Goal: Information Seeking & Learning: Learn about a topic

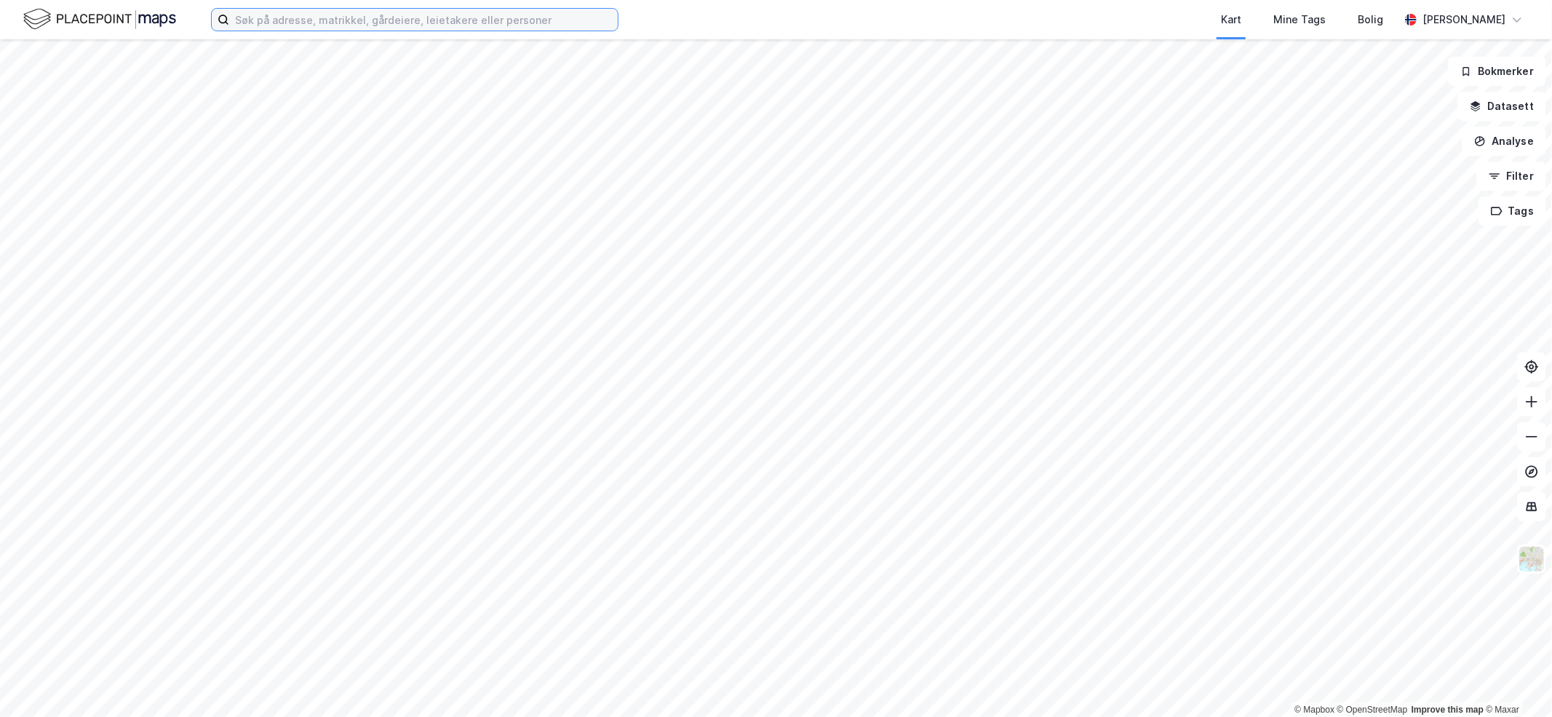
click at [317, 23] on input at bounding box center [423, 20] width 389 height 22
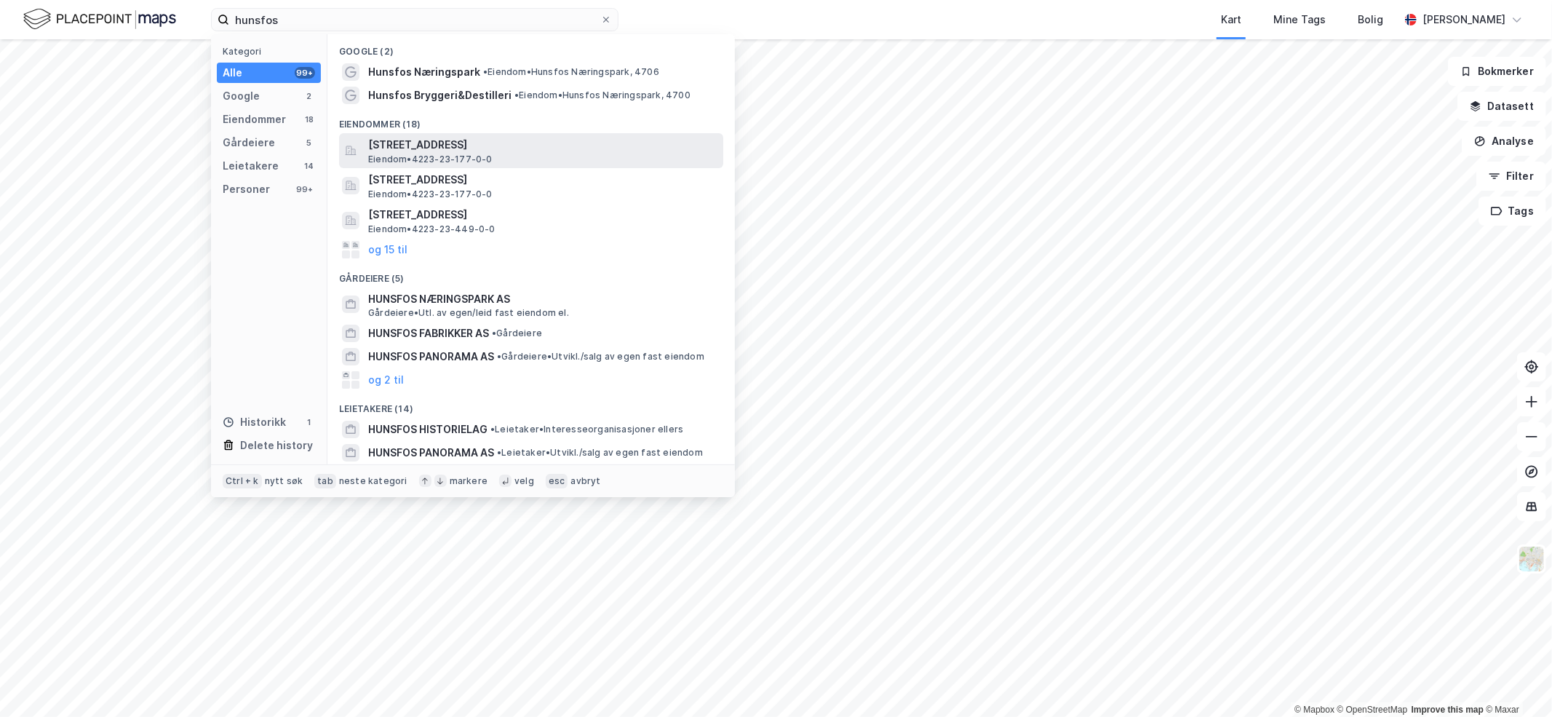
click at [463, 151] on span "[STREET_ADDRESS]" at bounding box center [542, 144] width 349 height 17
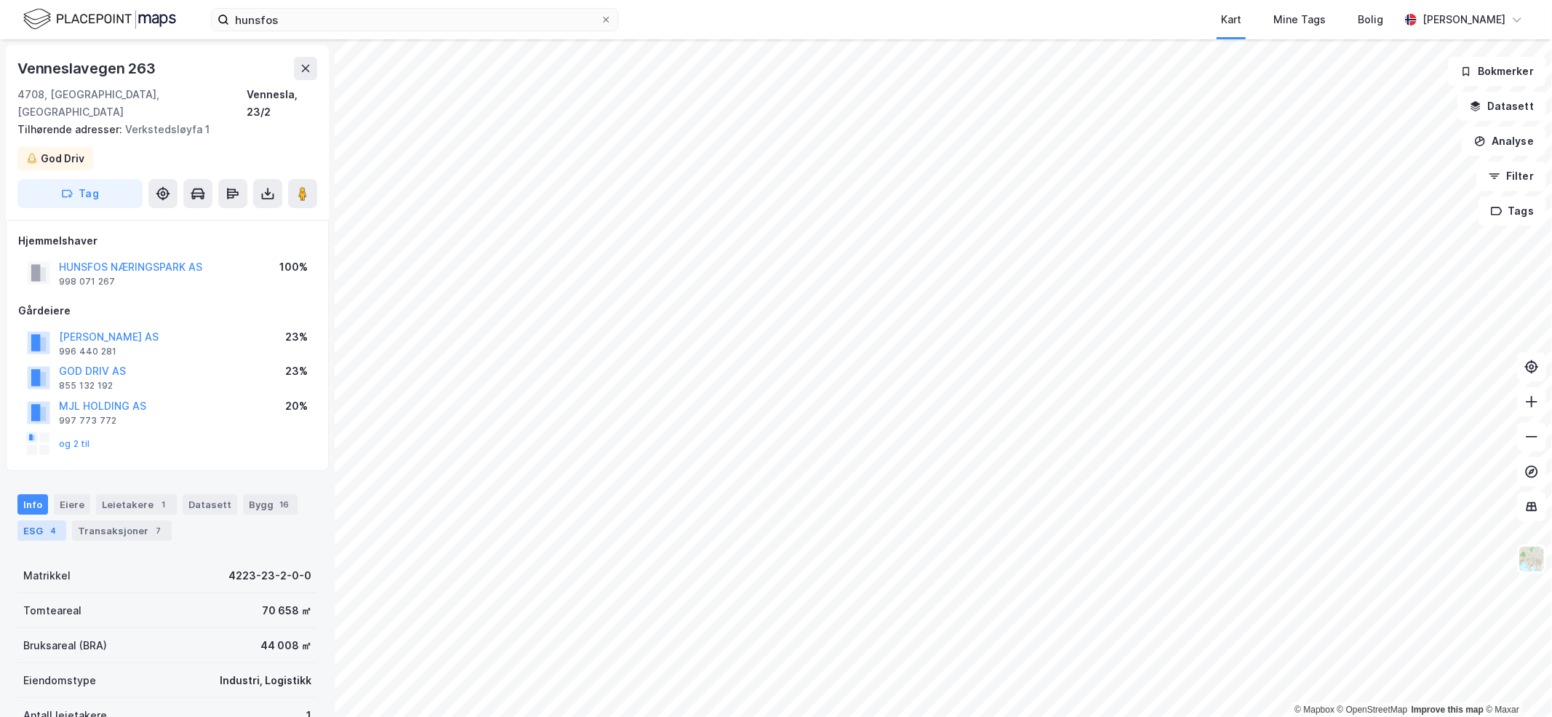
click at [34, 520] on div "ESG 4" at bounding box center [41, 530] width 49 height 20
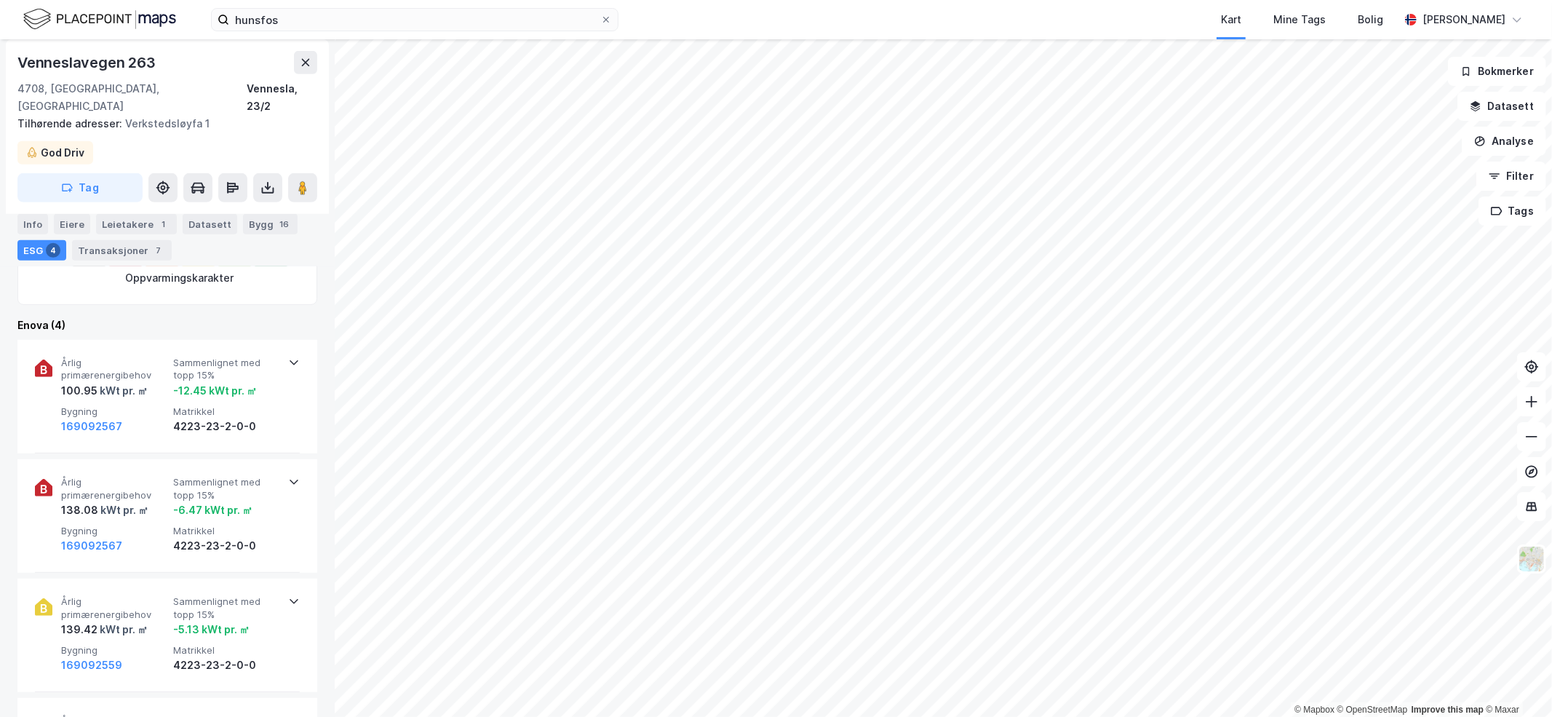
scroll to position [598, 0]
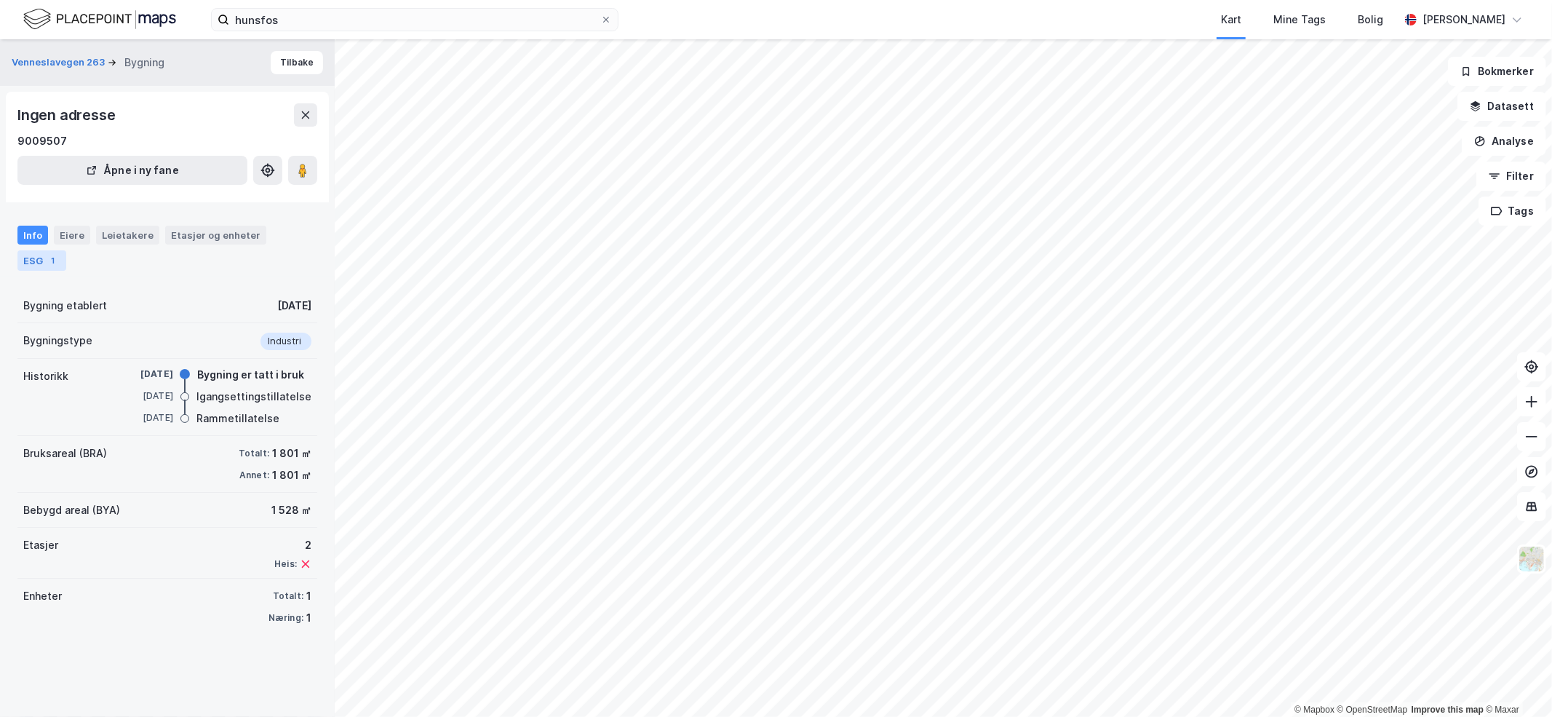
click at [33, 260] on div "ESG 1" at bounding box center [41, 260] width 49 height 20
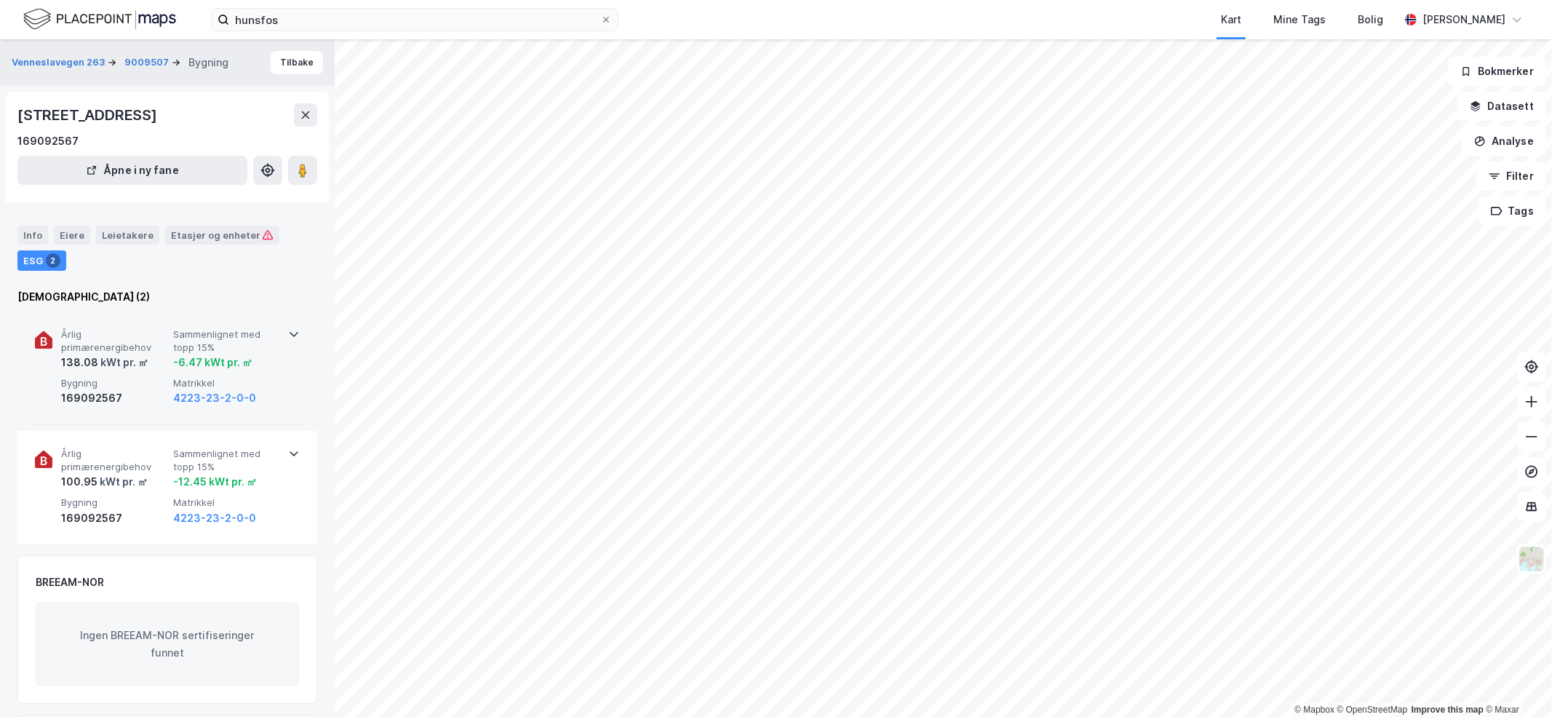
click at [102, 367] on div "kWt pr. ㎡" at bounding box center [123, 362] width 50 height 17
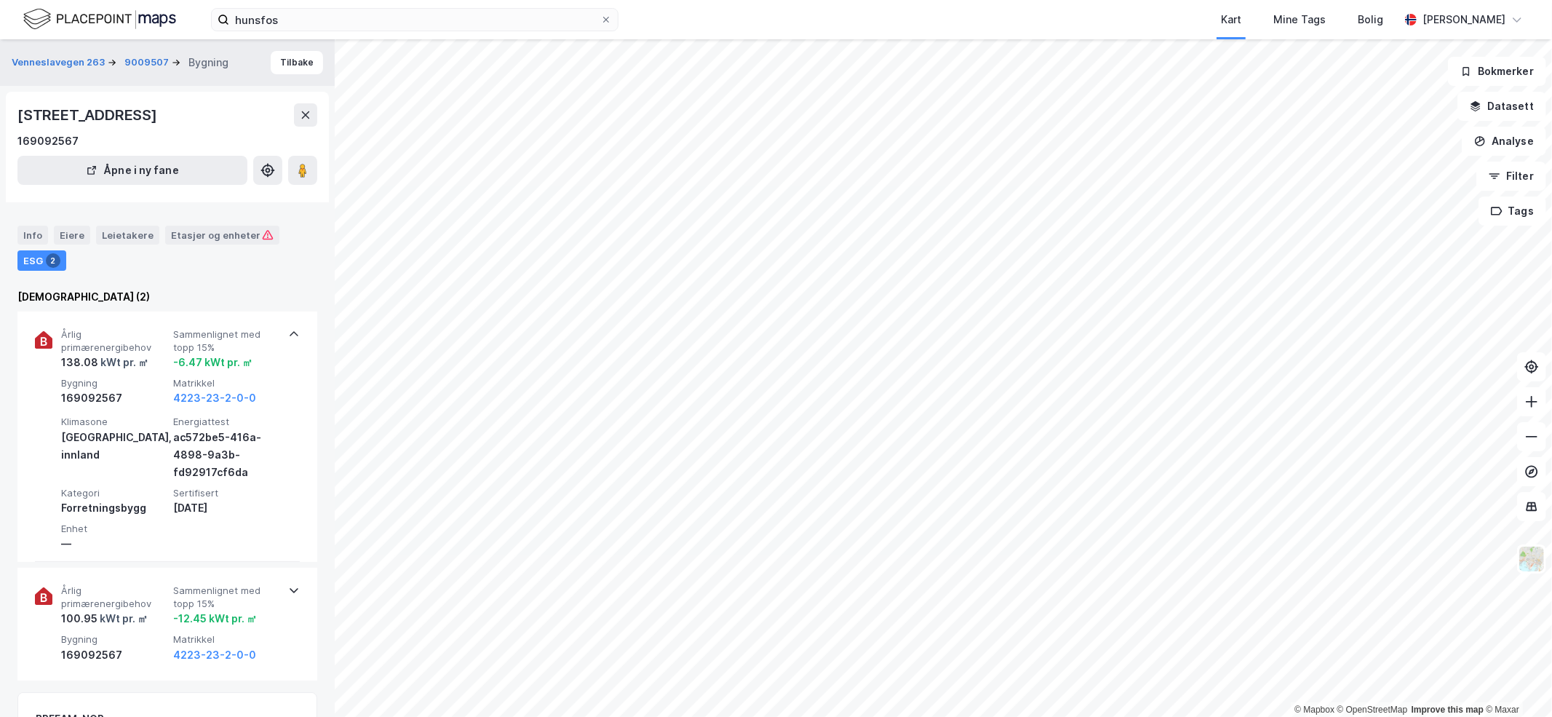
drag, startPoint x: 151, startPoint y: 111, endPoint x: 8, endPoint y: 117, distance: 143.5
click at [8, 117] on div "Venneslavegen 263, 4708, [GEOGRAPHIC_DATA] 169092567 Åpne i ny fane" at bounding box center [167, 147] width 323 height 111
copy div "Venneslavegen 263"
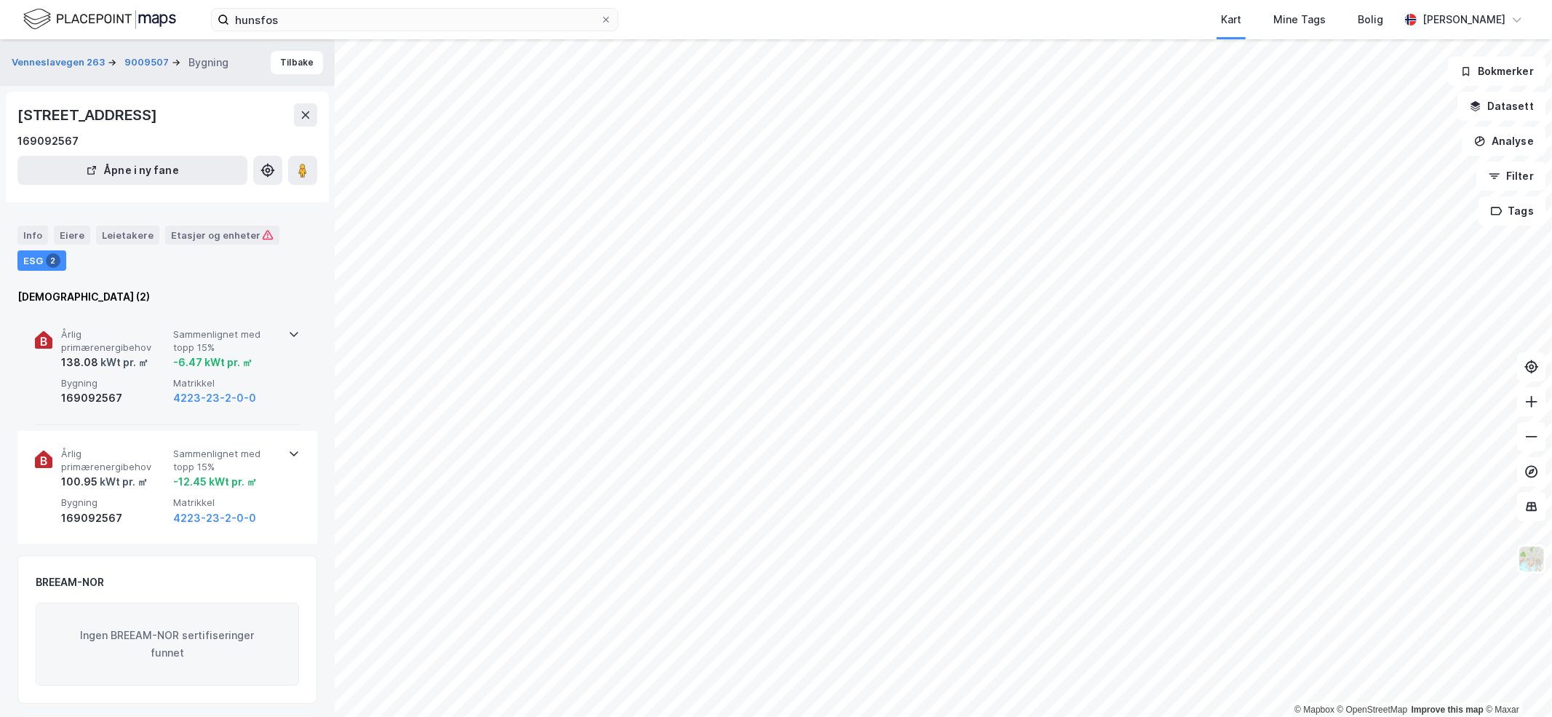
click at [288, 338] on icon at bounding box center [294, 334] width 12 height 12
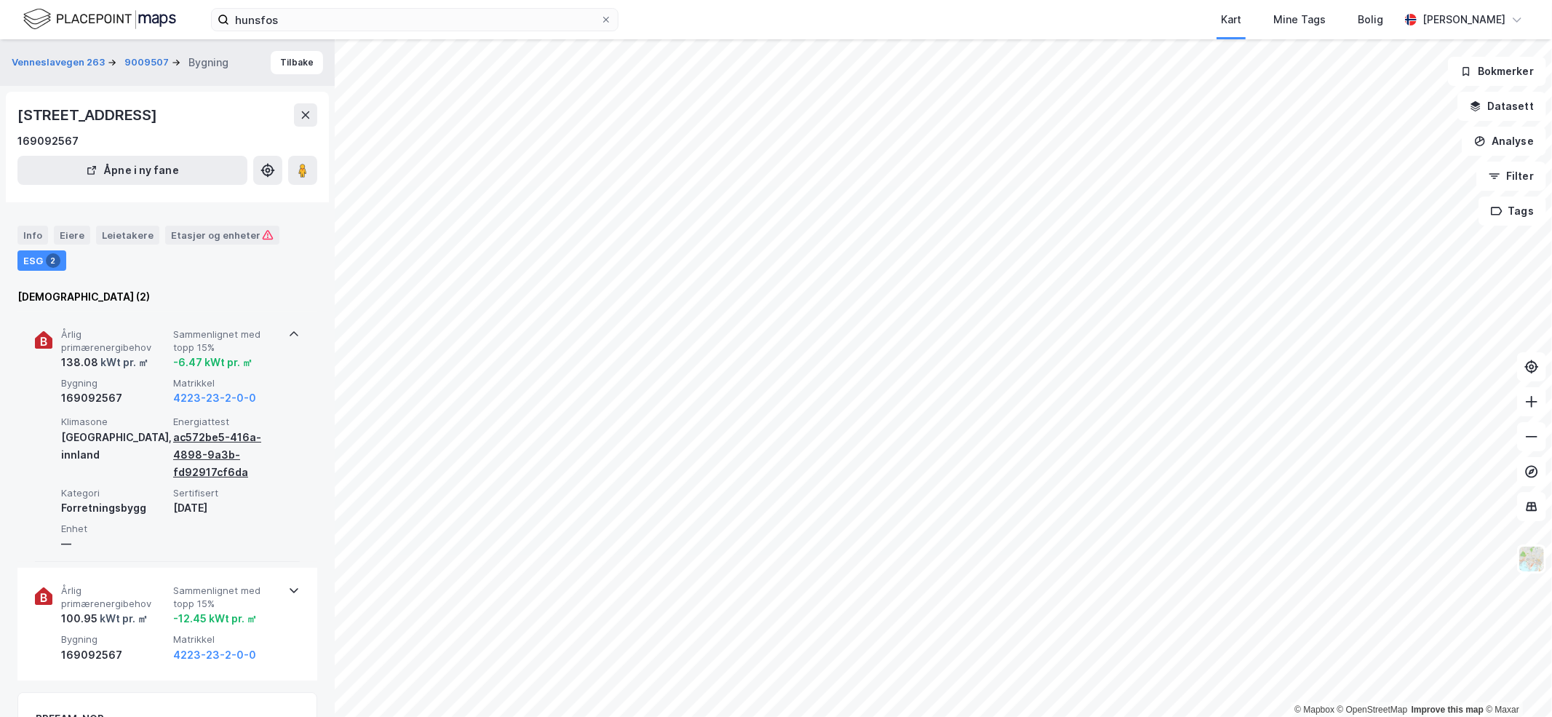
click at [204, 451] on div "ac572be5-416a-4898-9a3b-fd92917cf6da" at bounding box center [226, 455] width 106 height 52
click at [195, 236] on div "Etasjer og enheter" at bounding box center [222, 234] width 103 height 13
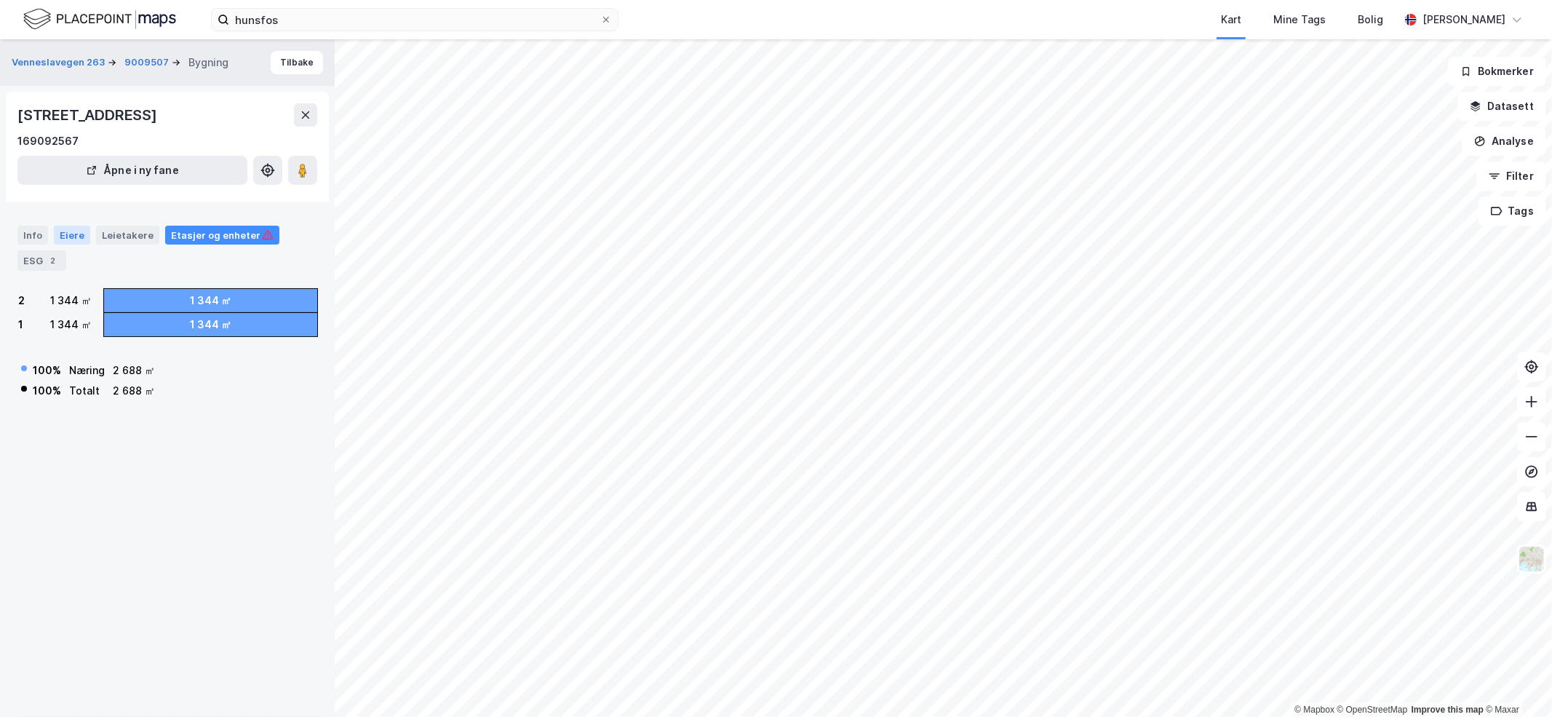
click at [73, 231] on div "Eiere" at bounding box center [72, 235] width 36 height 19
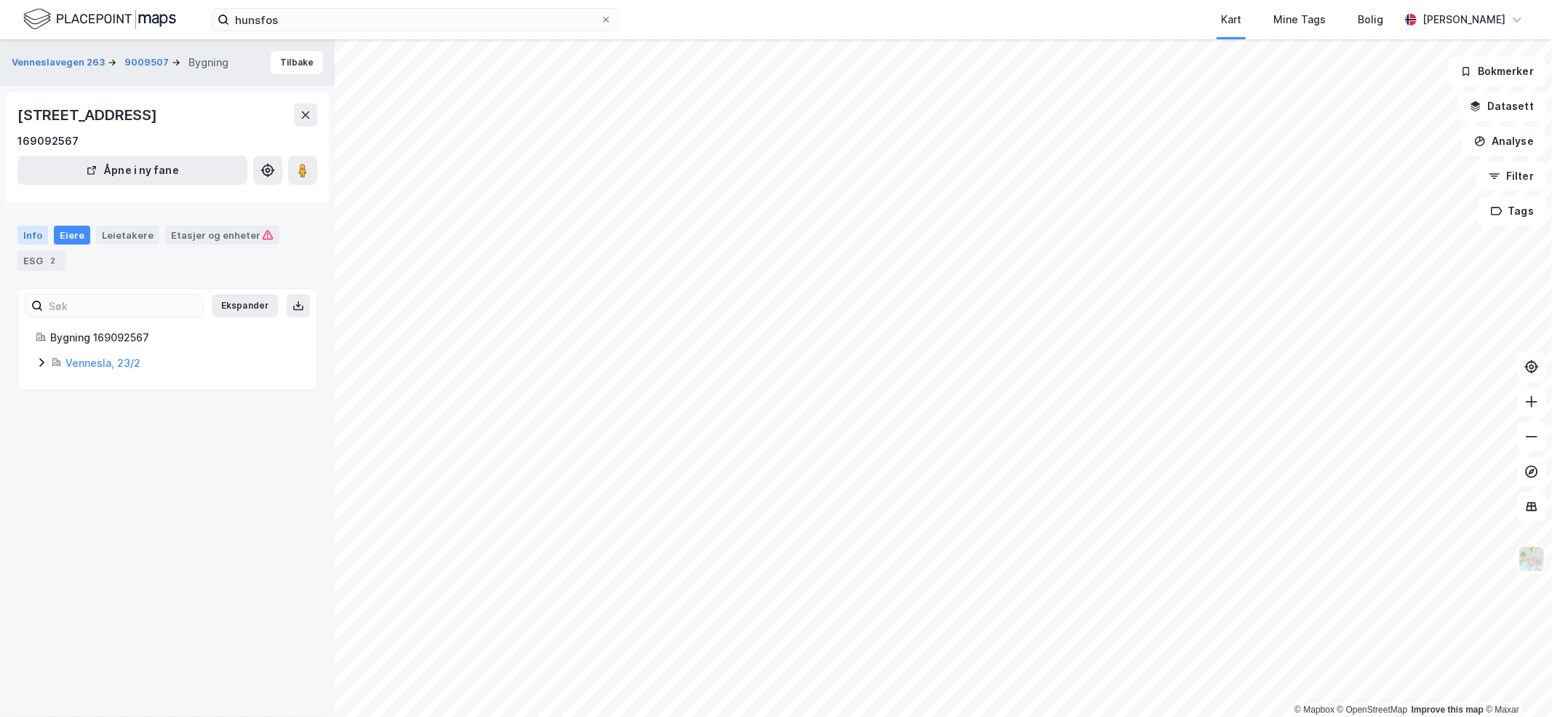
click at [31, 233] on div "Info" at bounding box center [32, 235] width 31 height 19
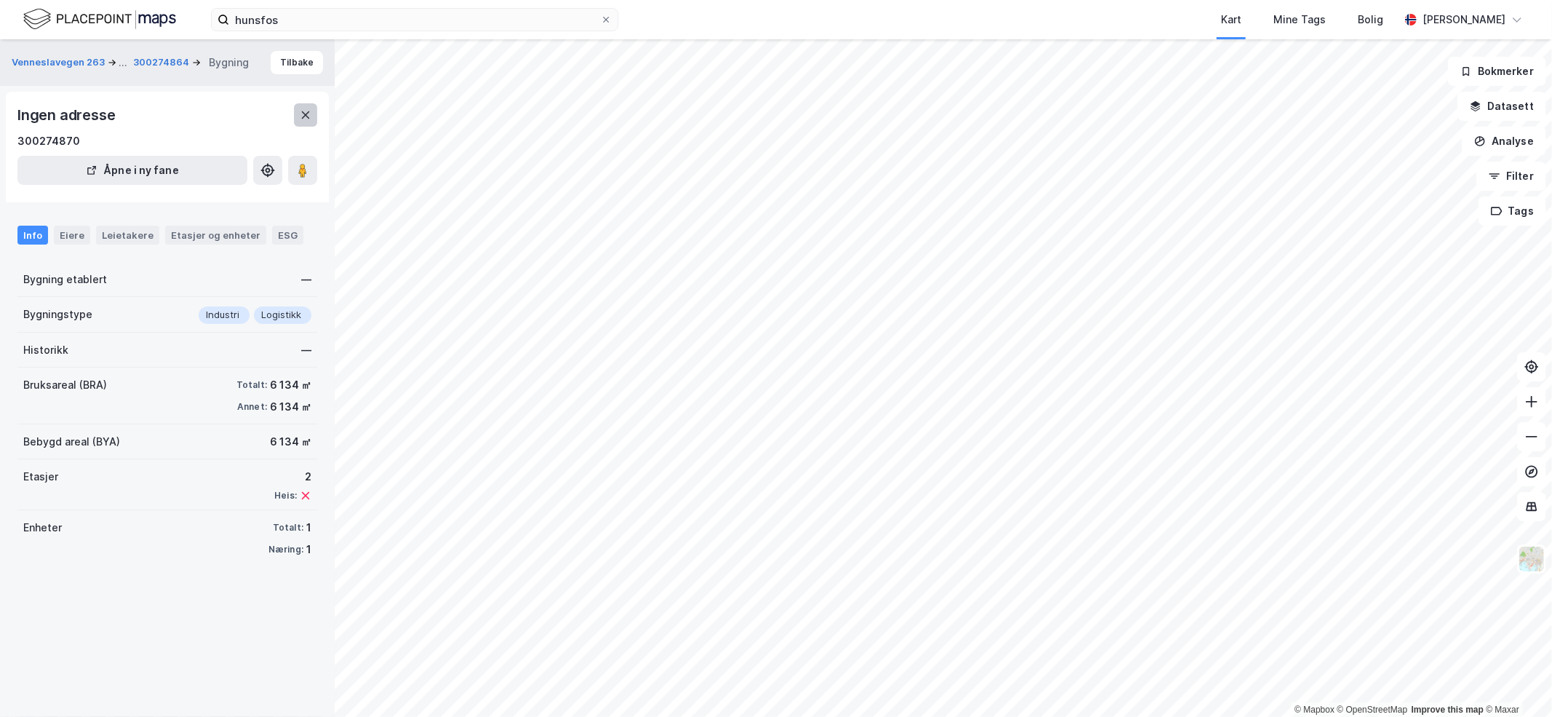
click at [311, 120] on icon at bounding box center [306, 115] width 12 height 12
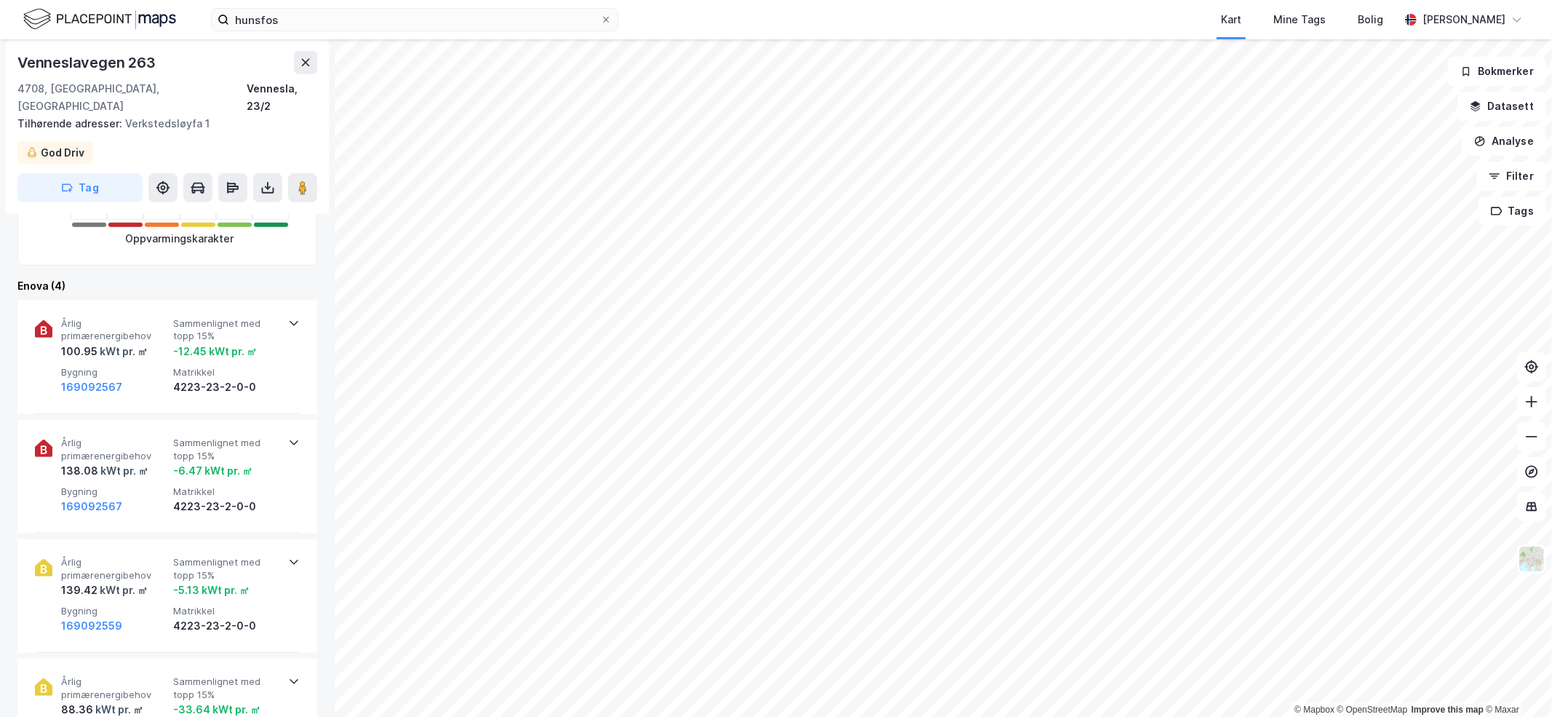
scroll to position [608, 0]
click at [290, 562] on icon at bounding box center [294, 564] width 9 height 5
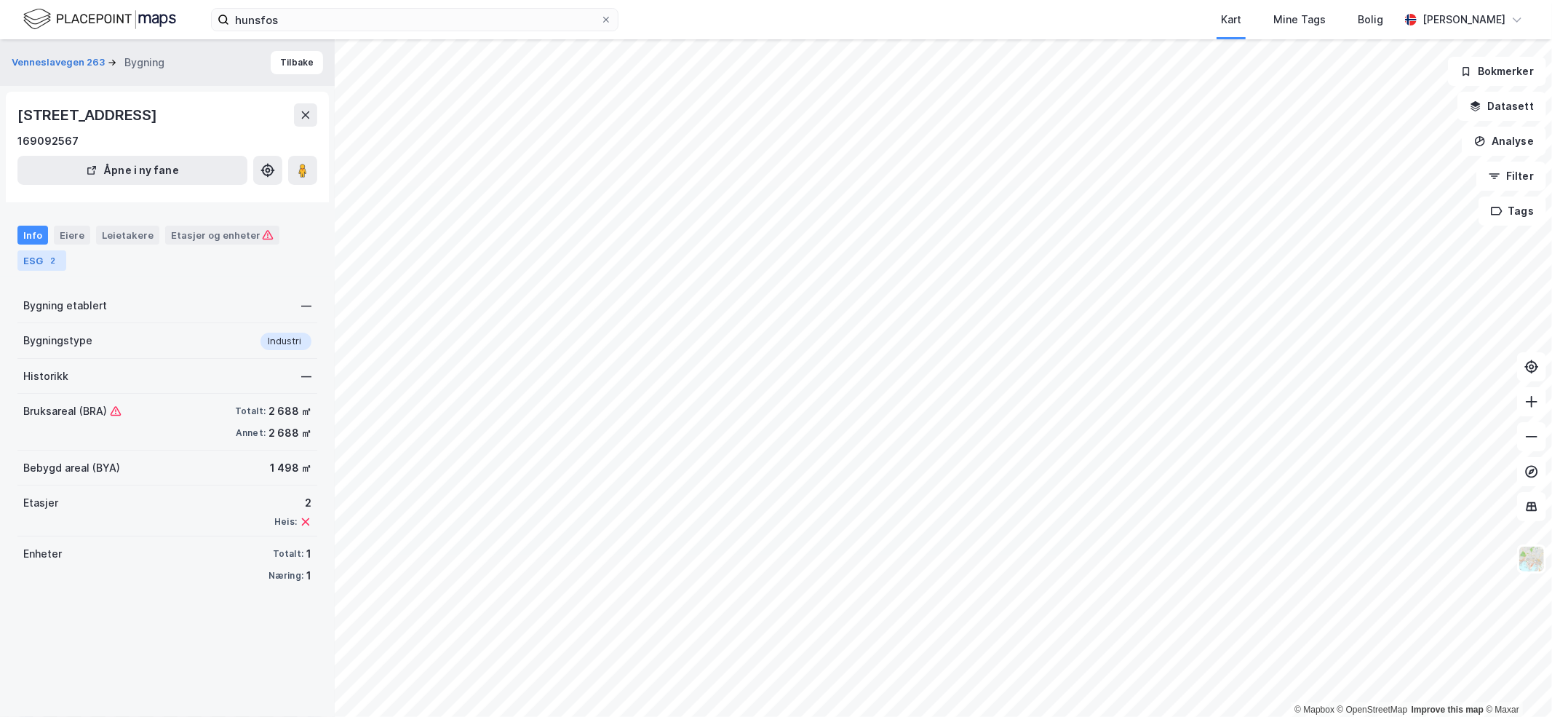
click at [38, 259] on div "ESG 2" at bounding box center [41, 260] width 49 height 20
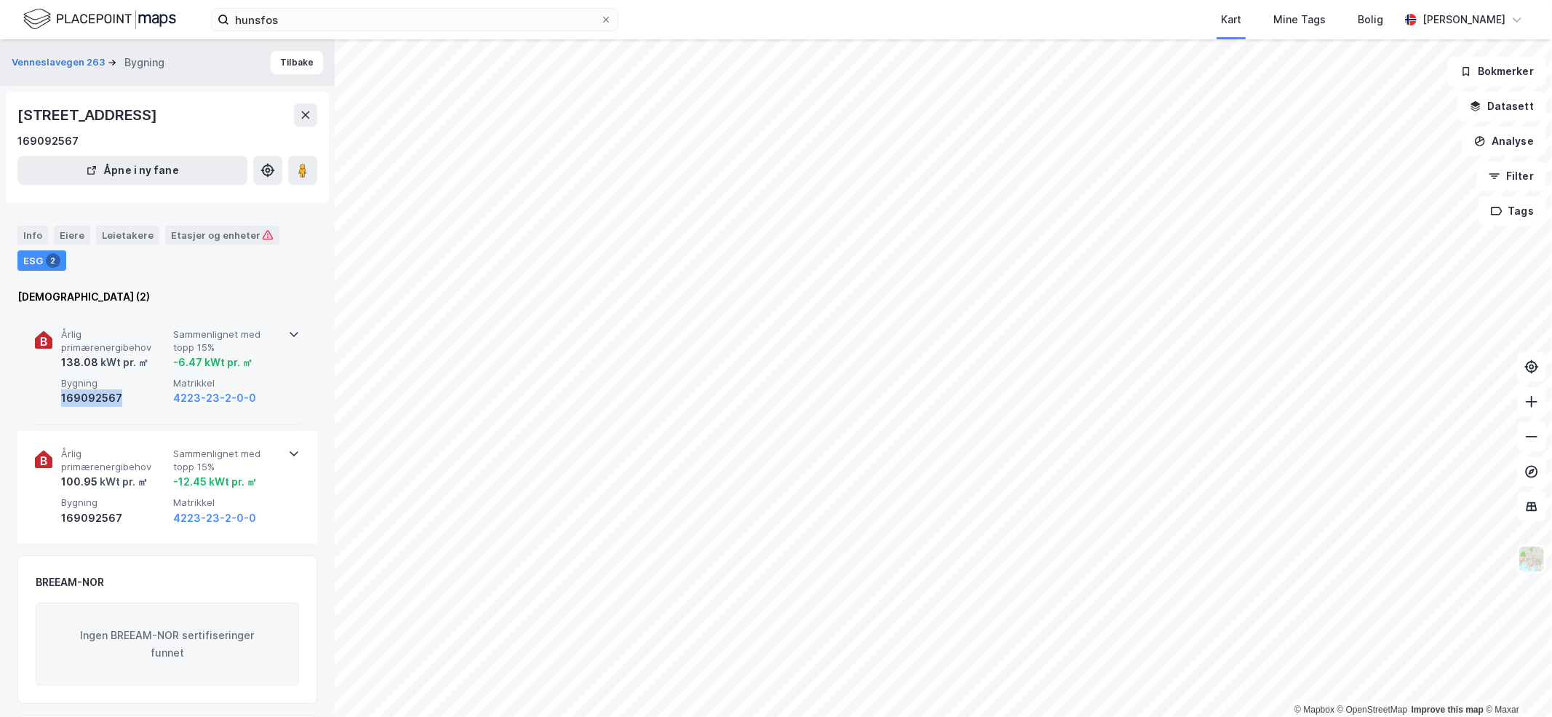
drag, startPoint x: 120, startPoint y: 402, endPoint x: 60, endPoint y: 403, distance: 60.4
click at [60, 403] on div "Årlig primærenergibehov 138.08 kWt pr. ㎡ Sammenlignet med topp 15% -6.47 kWt pr…" at bounding box center [167, 368] width 265 height 114
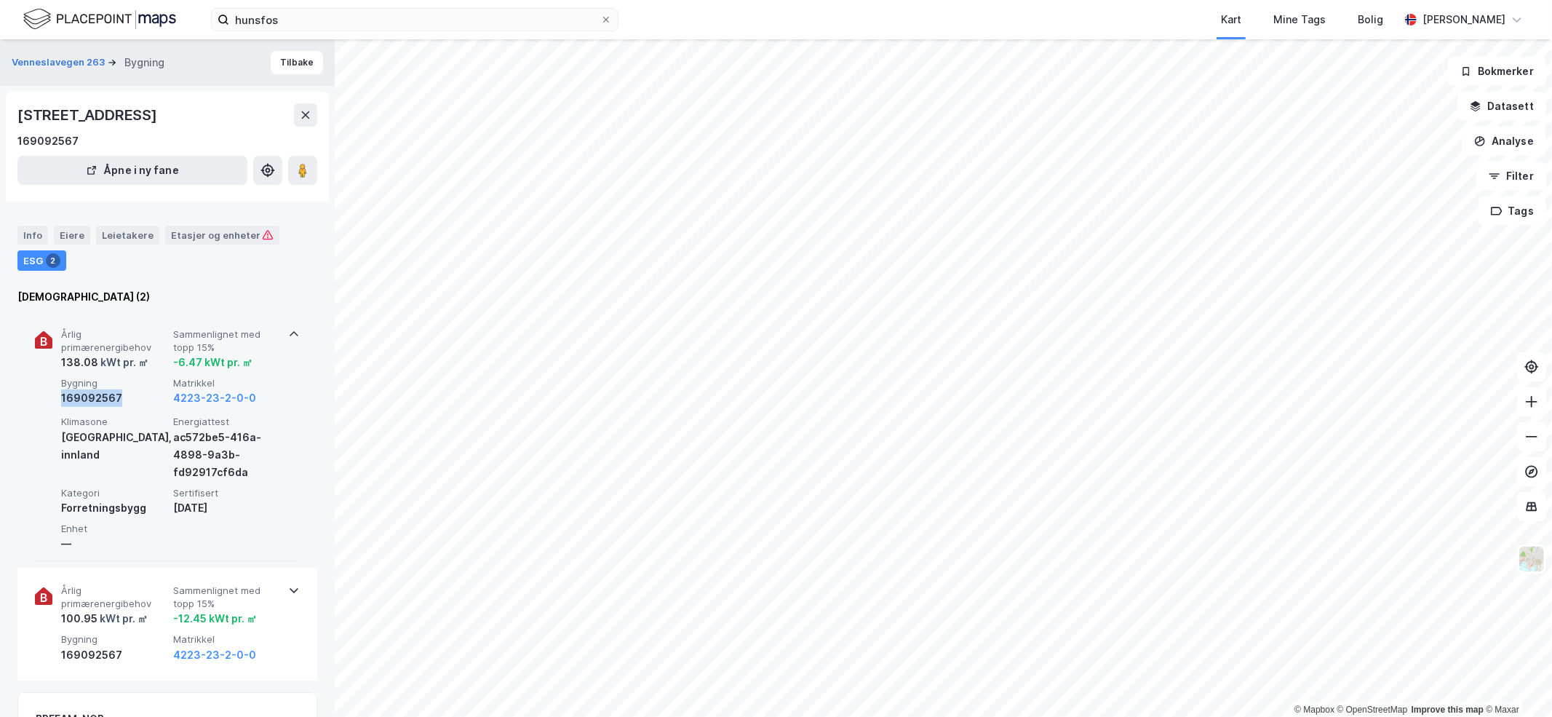
copy div "169092567"
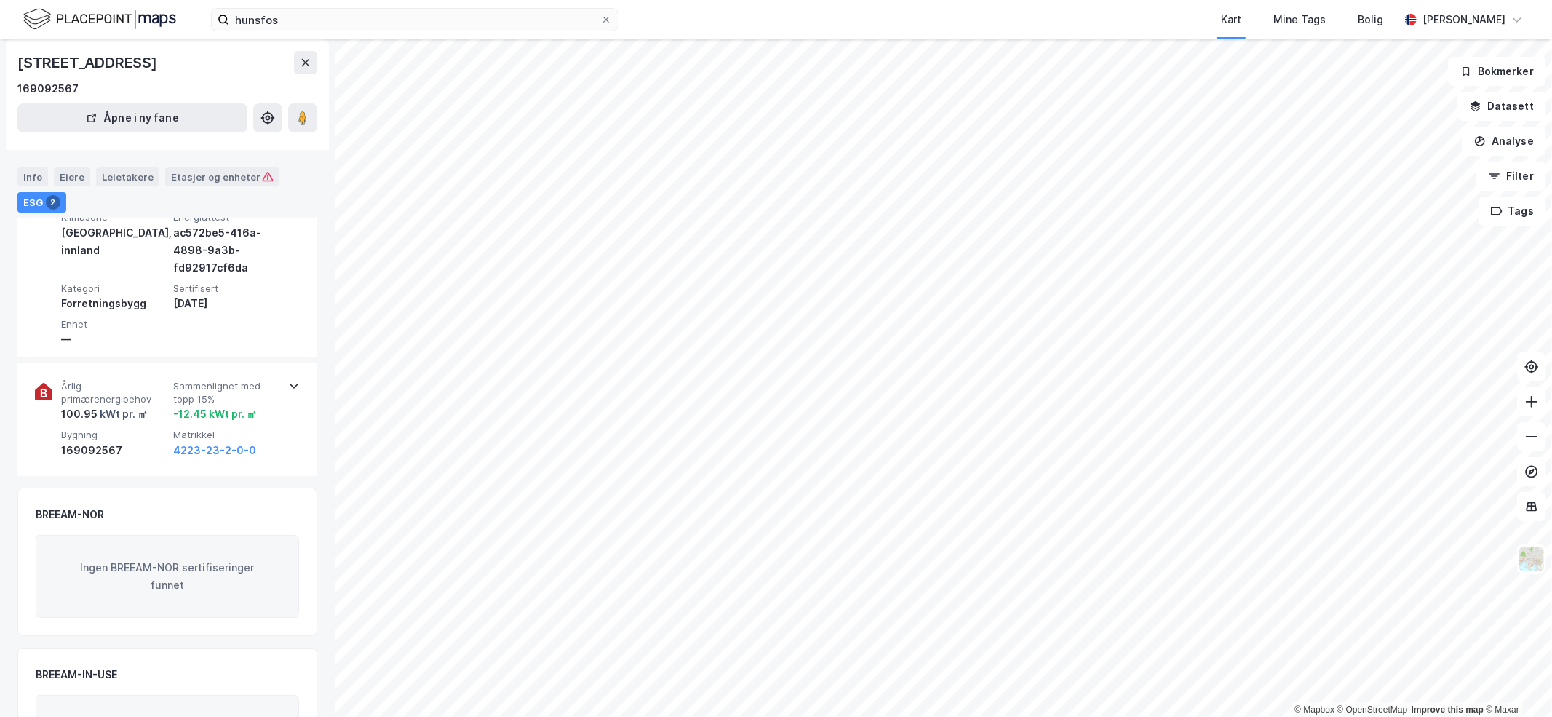
scroll to position [206, 0]
click at [223, 450] on button "4223-23-2-0-0" at bounding box center [214, 448] width 83 height 17
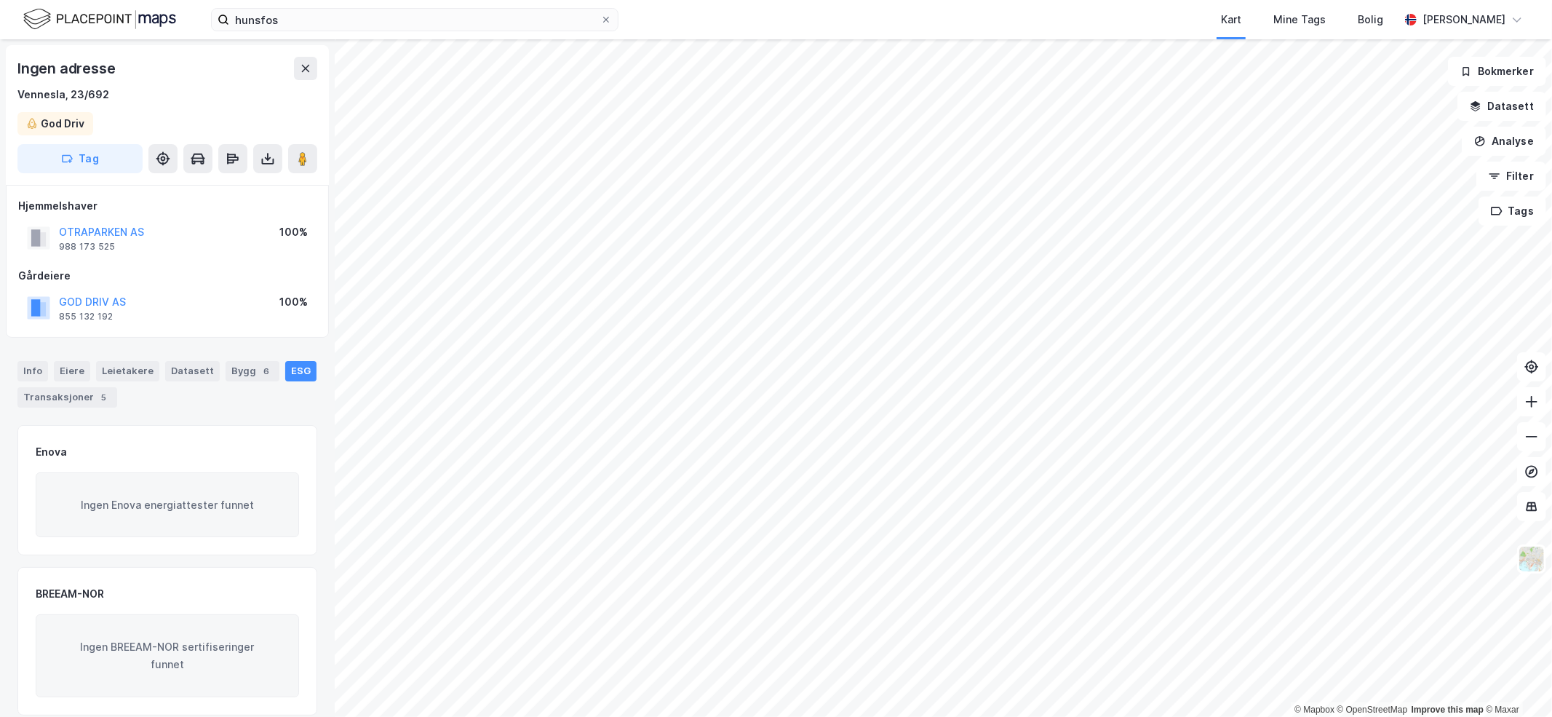
scroll to position [177, 0]
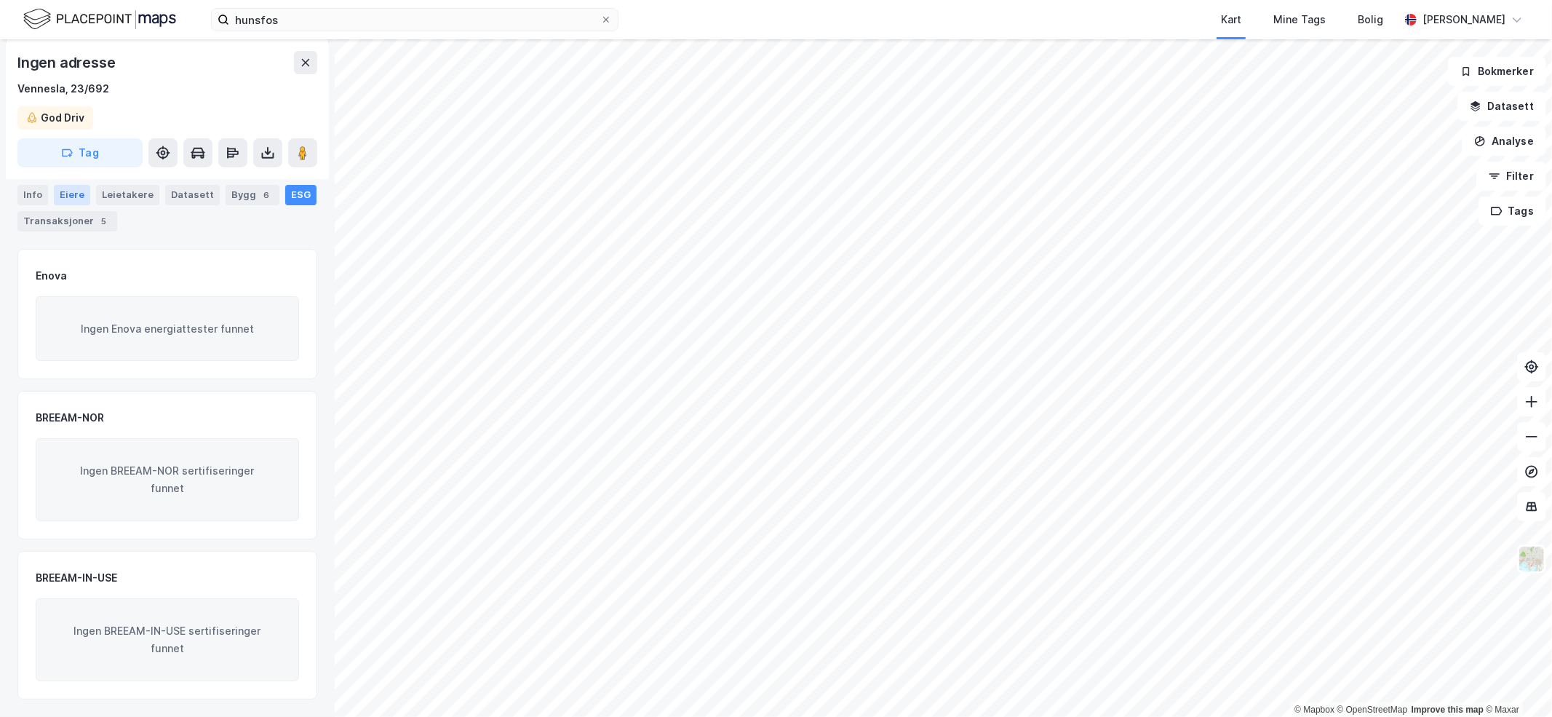
click at [73, 198] on div "Eiere" at bounding box center [72, 195] width 36 height 20
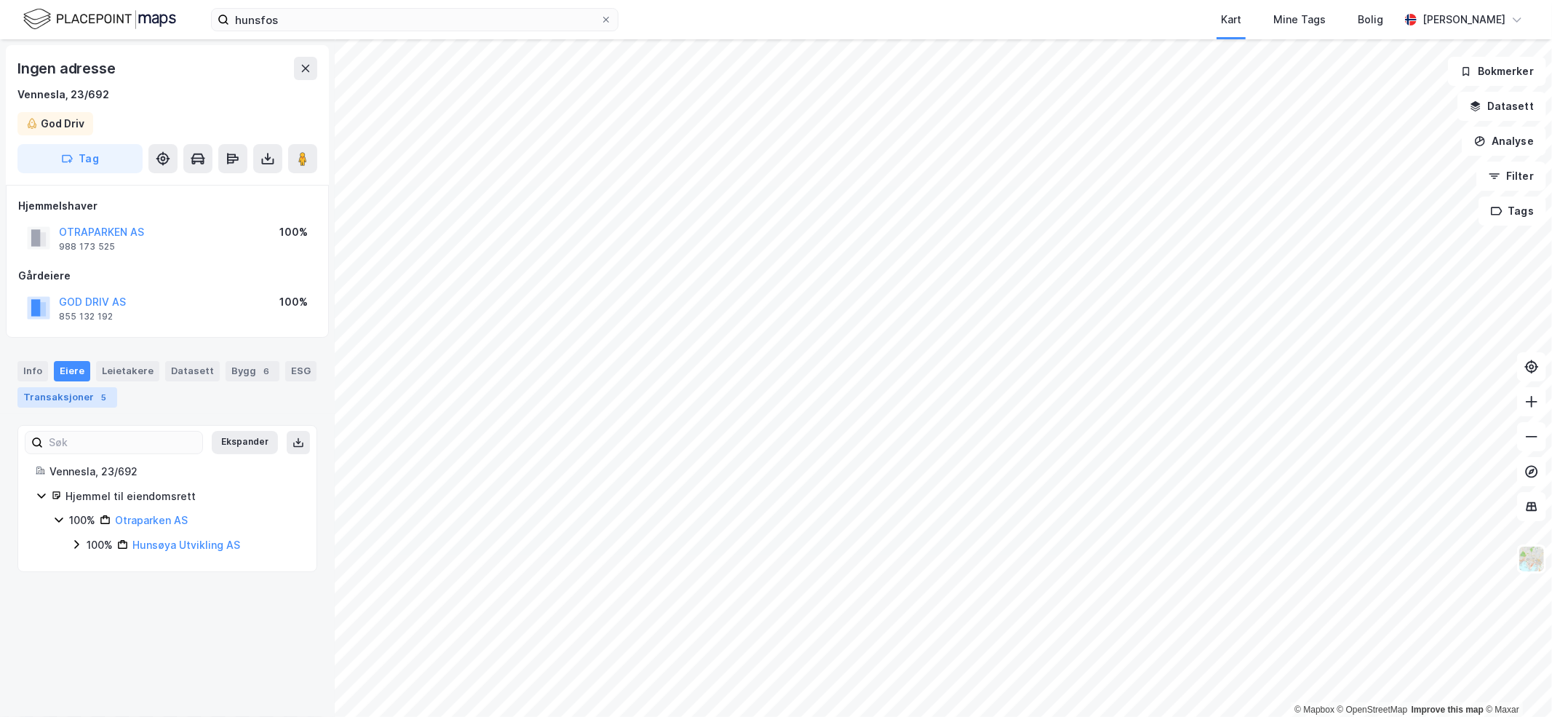
click at [87, 397] on div "Transaksjoner 5" at bounding box center [67, 397] width 100 height 20
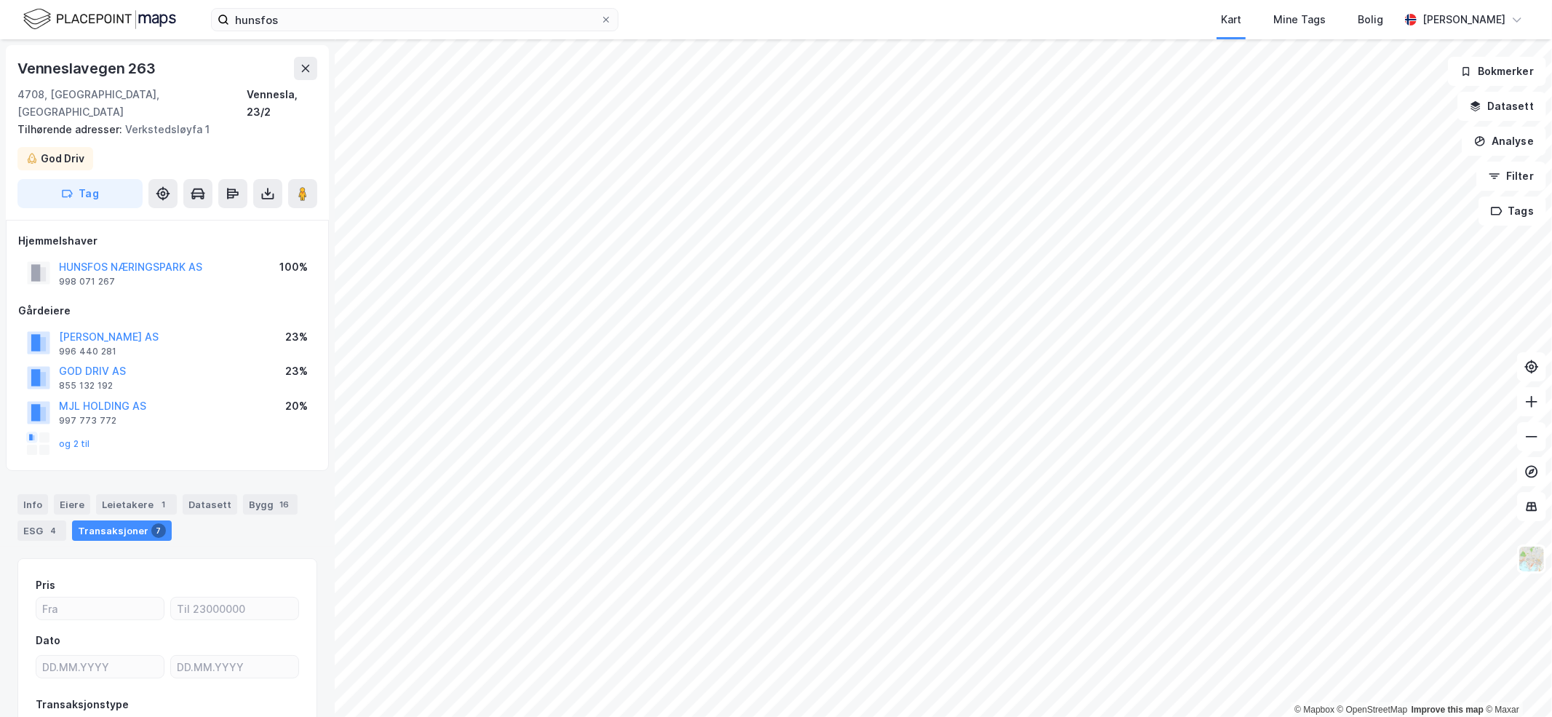
scroll to position [96, 0]
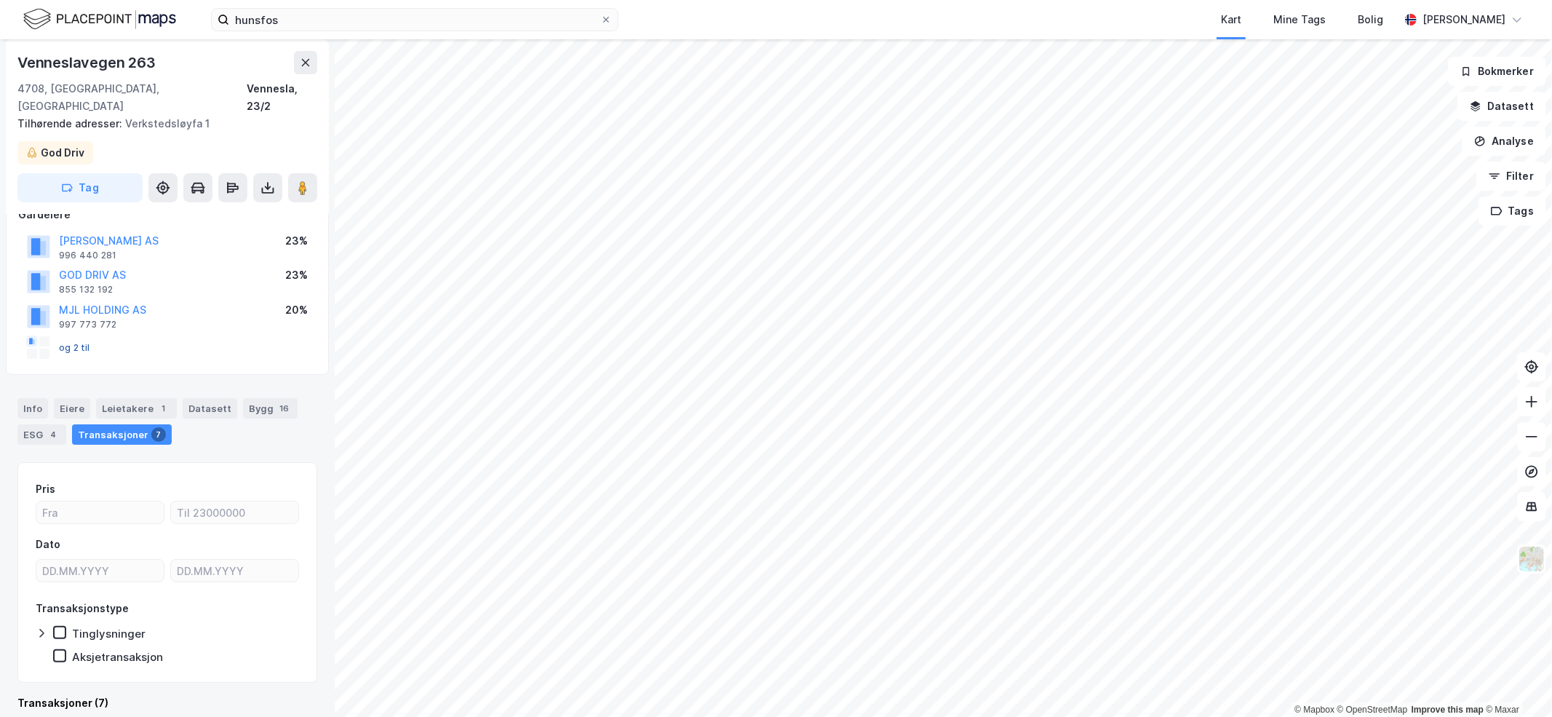
click at [0, 0] on button "og 2 til" at bounding box center [0, 0] width 0 height 0
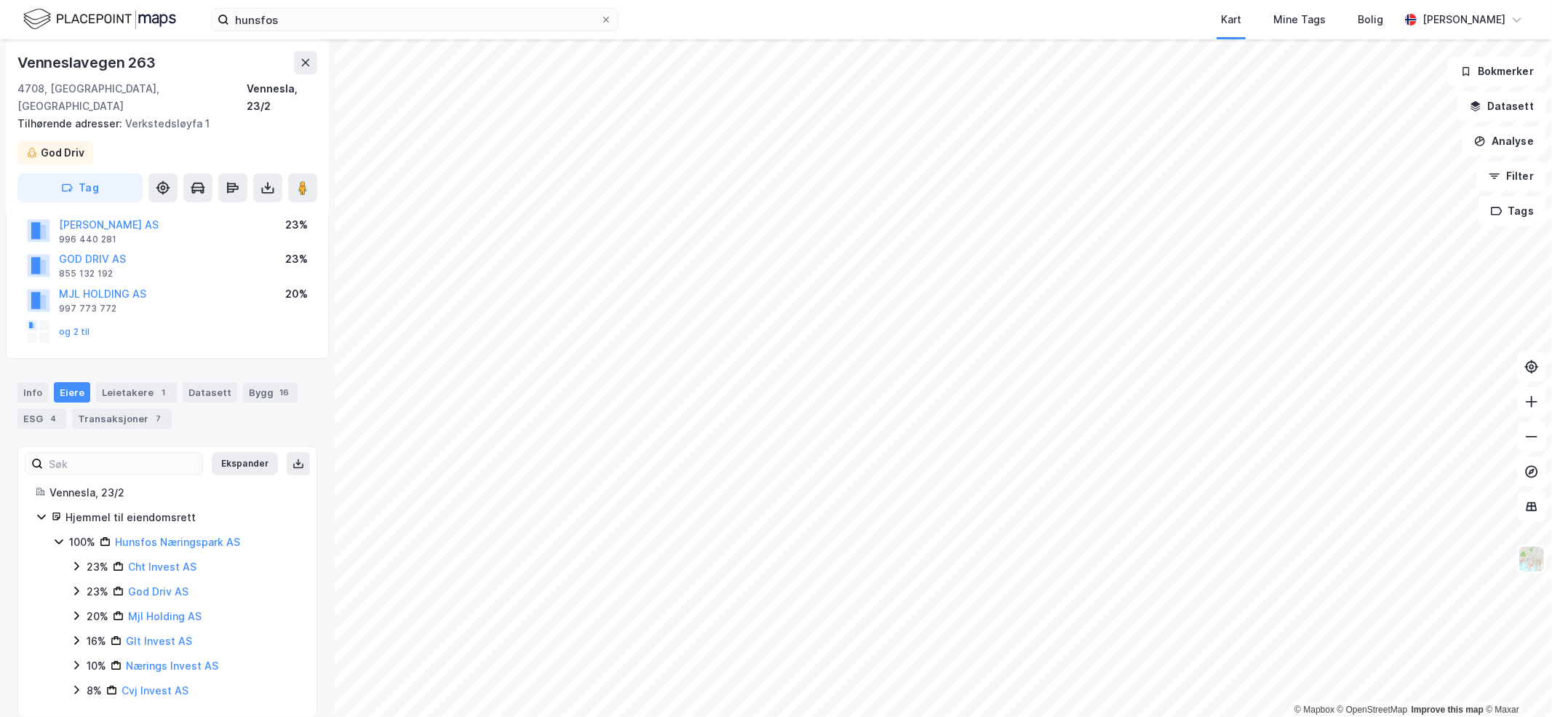
scroll to position [18, 0]
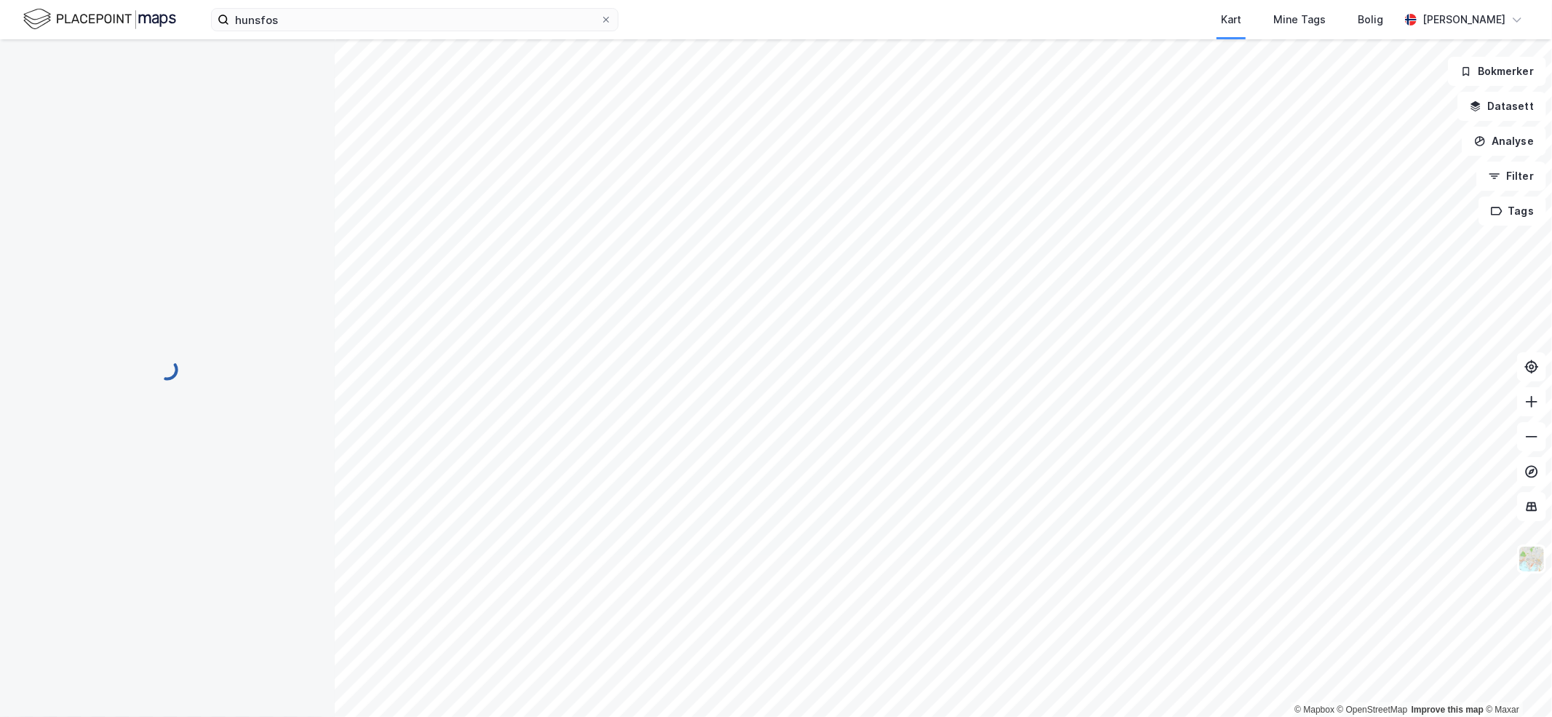
scroll to position [18, 0]
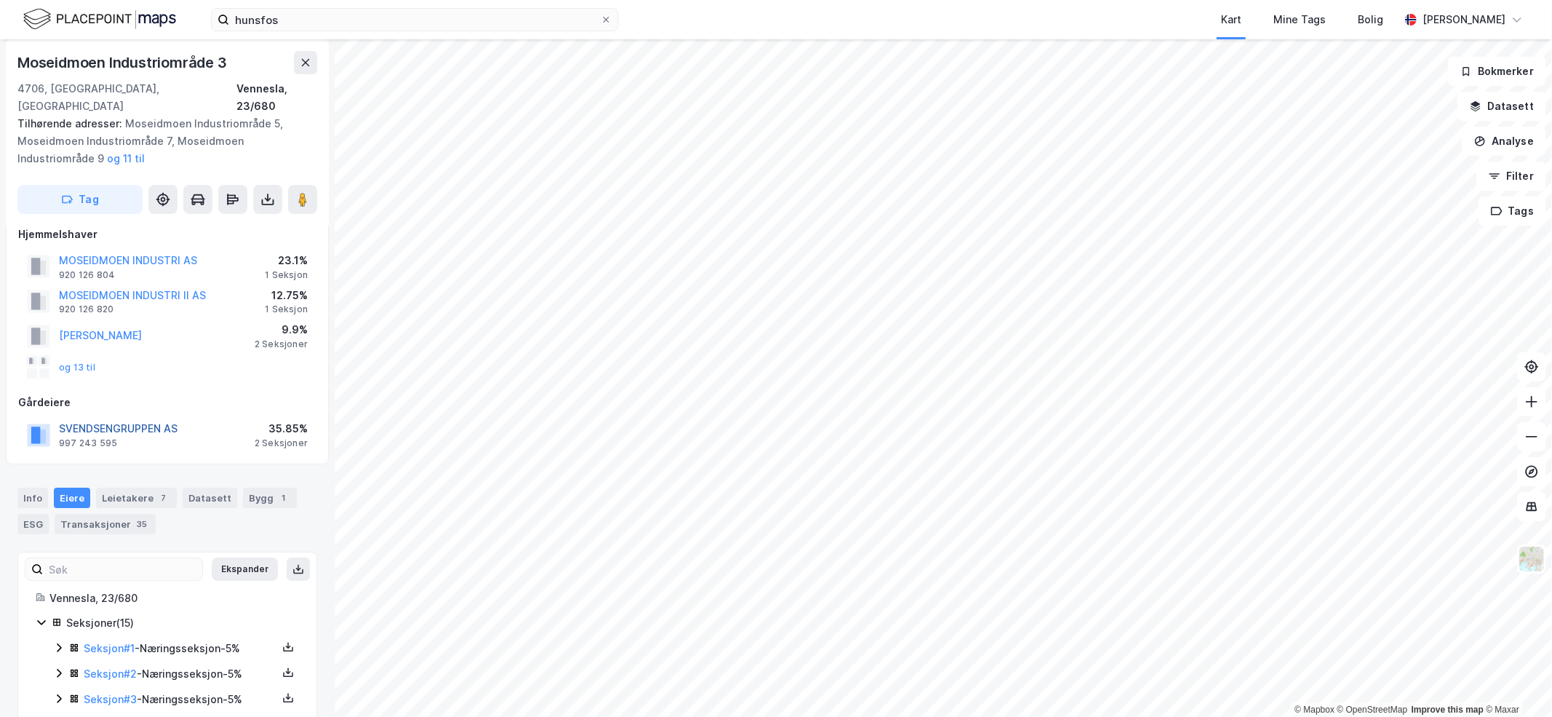
click at [0, 0] on button "SVENDSENGRUPPEN AS" at bounding box center [0, 0] width 0 height 0
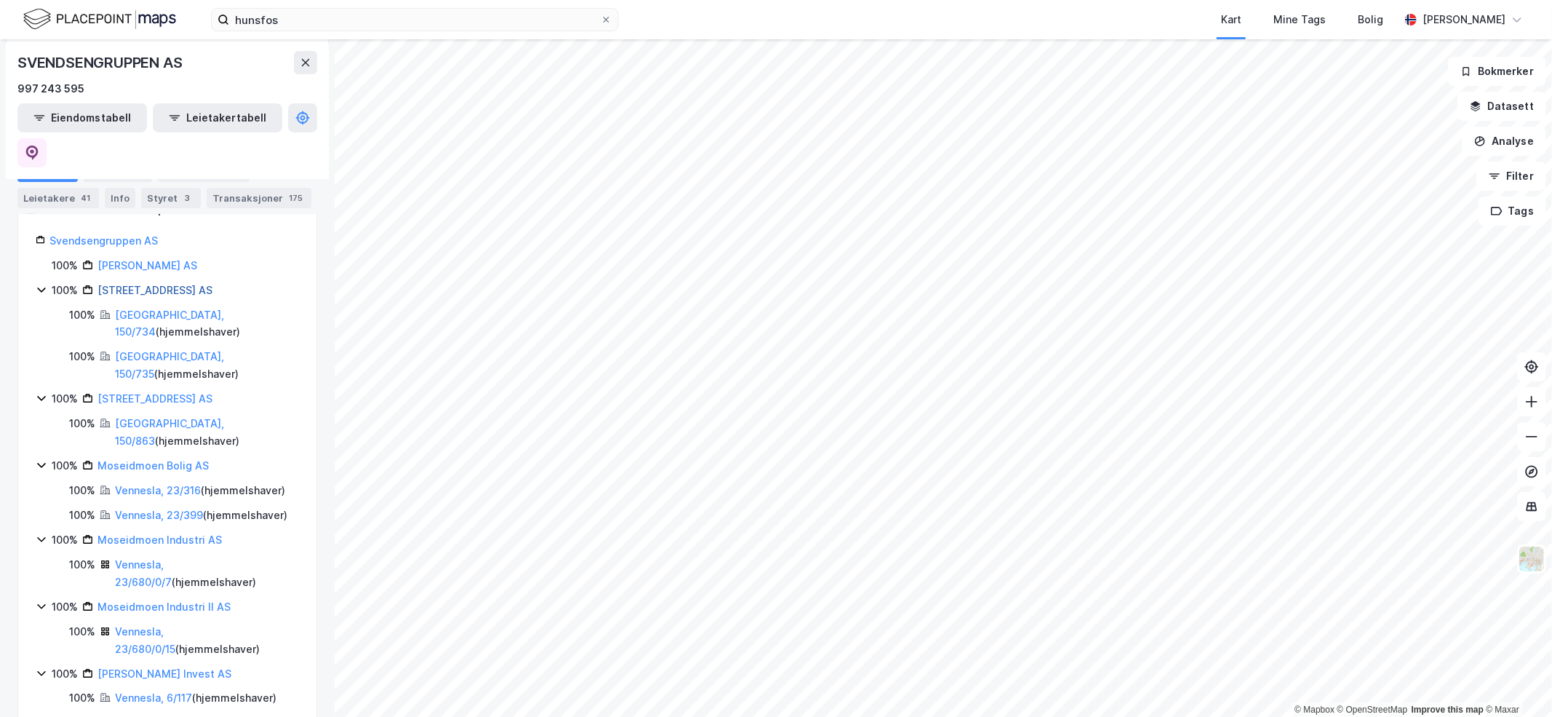
scroll to position [255, 0]
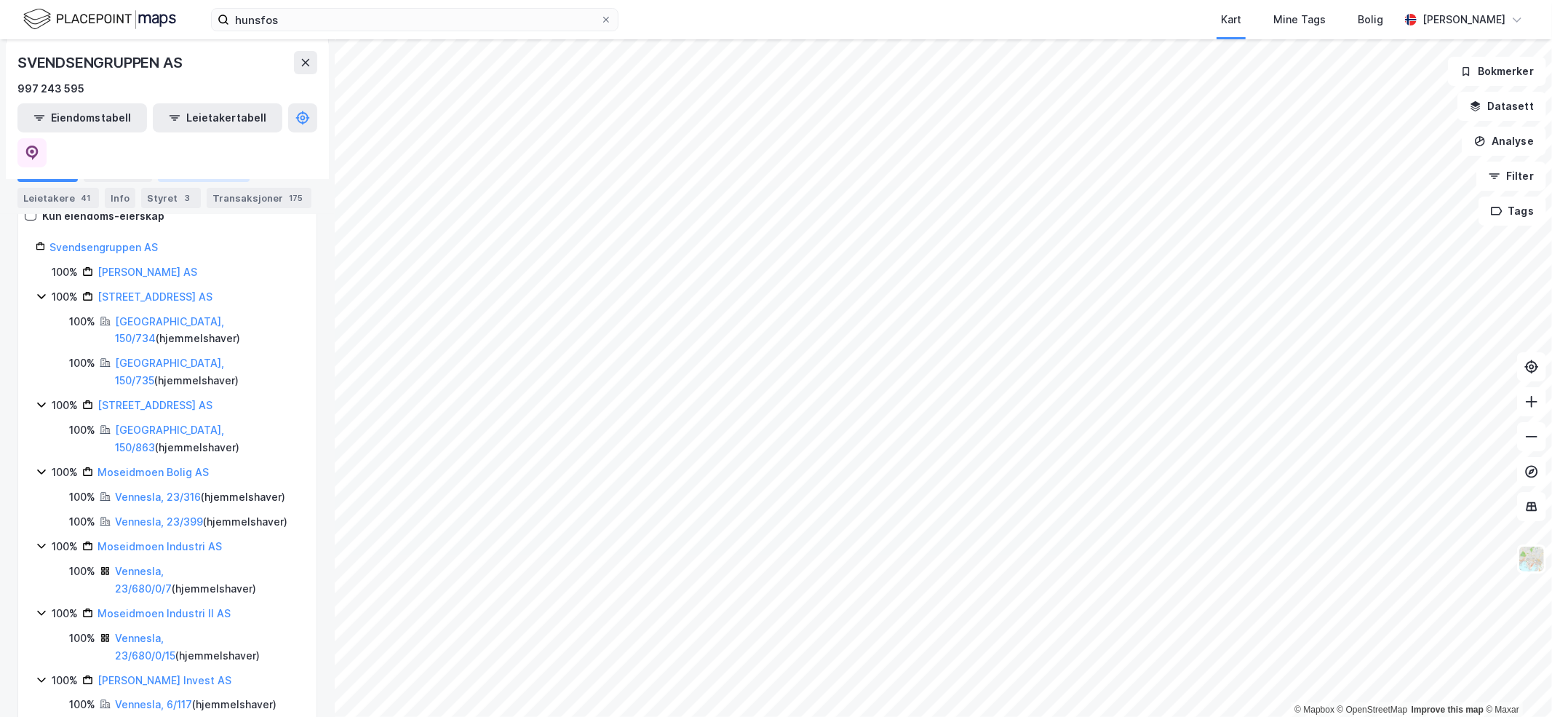
click at [186, 171] on div "Eiendommer 30" at bounding box center [204, 172] width 92 height 20
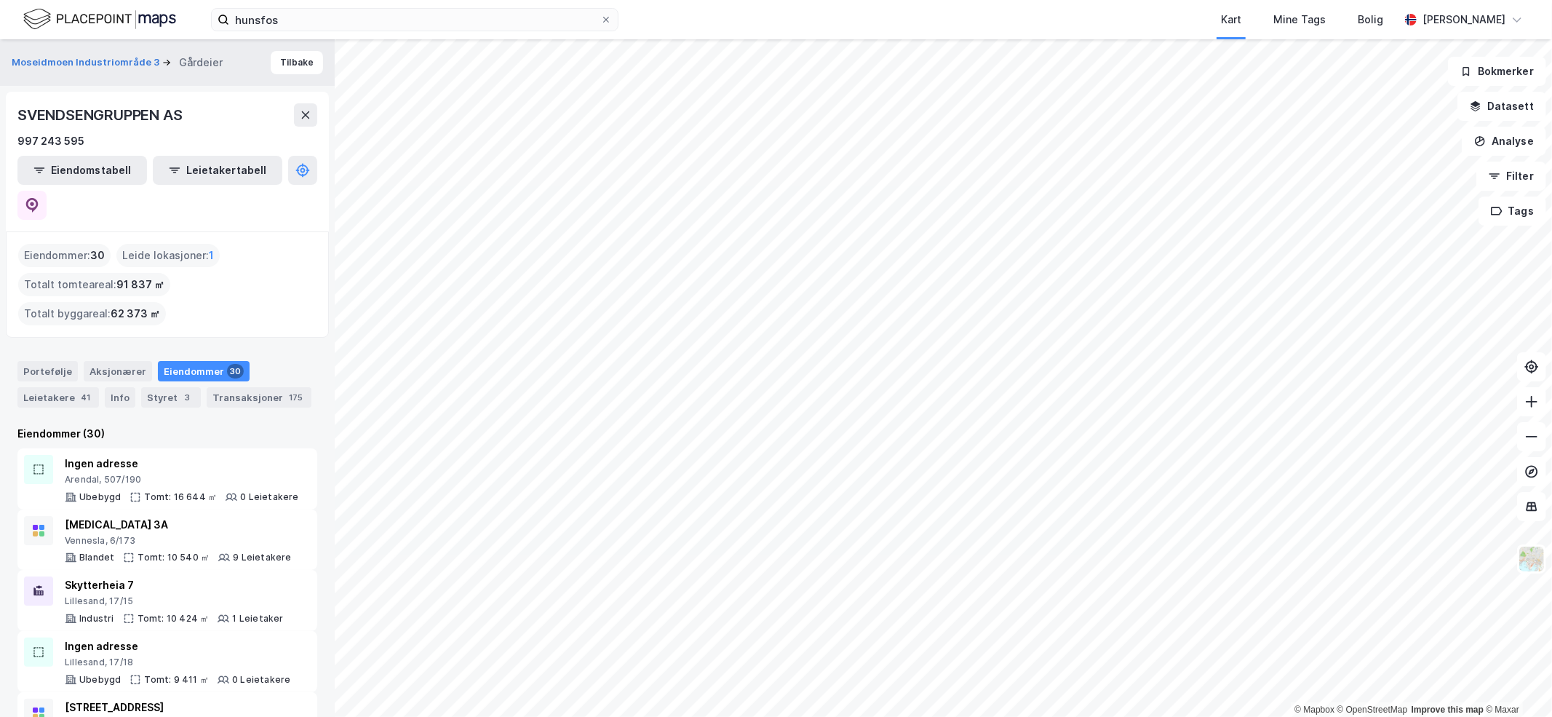
click at [241, 120] on div "SVENDSENGRUPPEN AS" at bounding box center [167, 114] width 300 height 23
click at [300, 114] on icon at bounding box center [306, 115] width 12 height 12
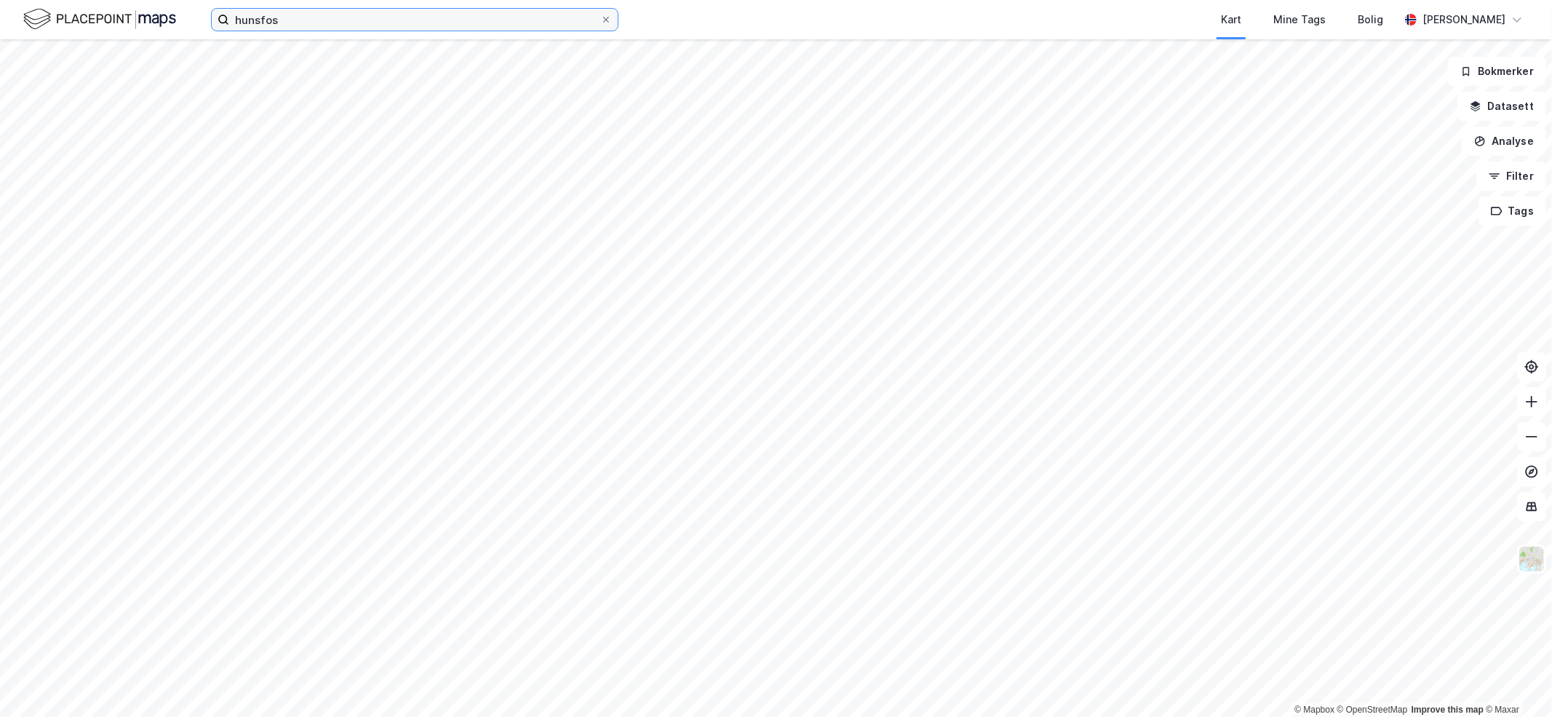
click at [315, 17] on input "hunsfos" at bounding box center [414, 20] width 371 height 22
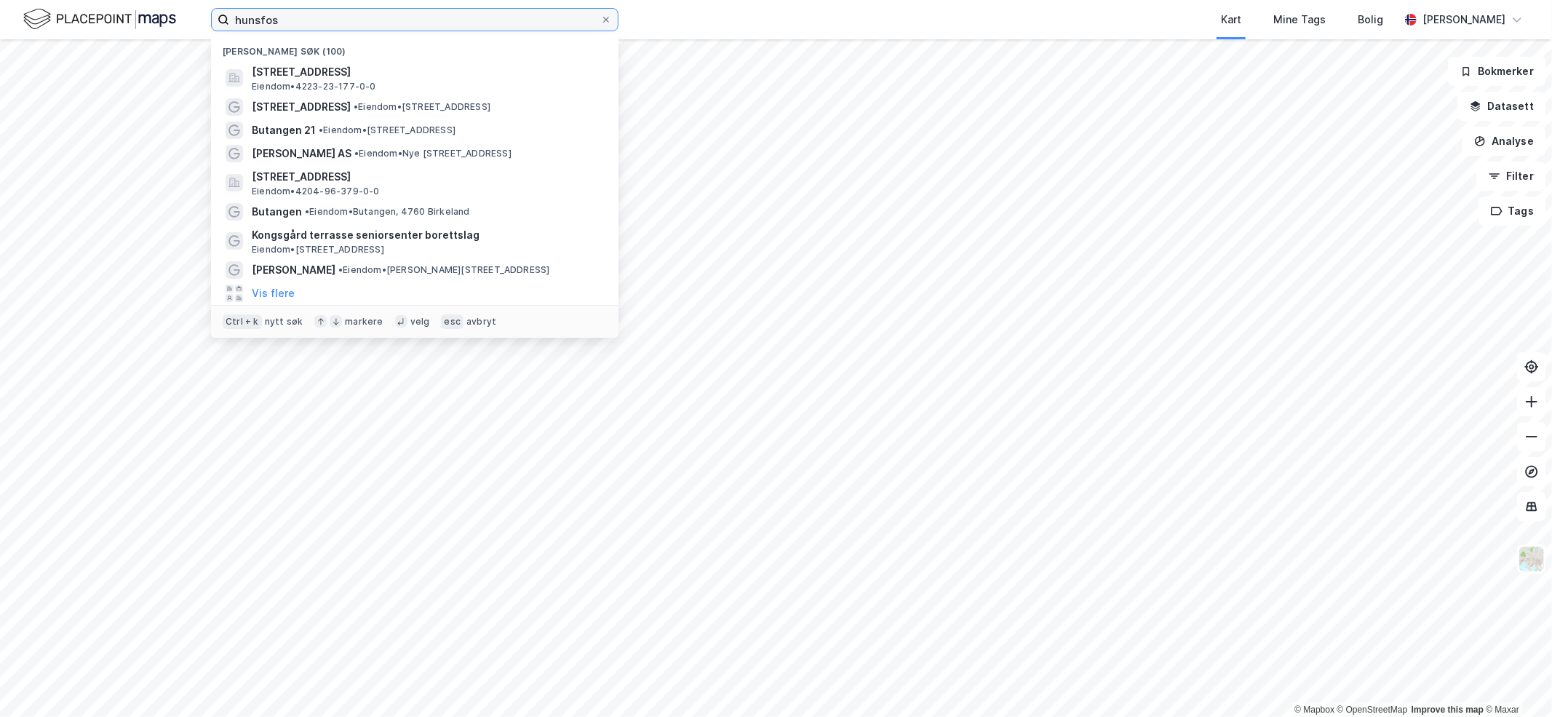
click at [119, 39] on div "hunsfos Nylige søk (100) [STREET_ADDRESS], VENNESLA Eiendom • 4223-23-177-0-0 […" at bounding box center [776, 358] width 1552 height 717
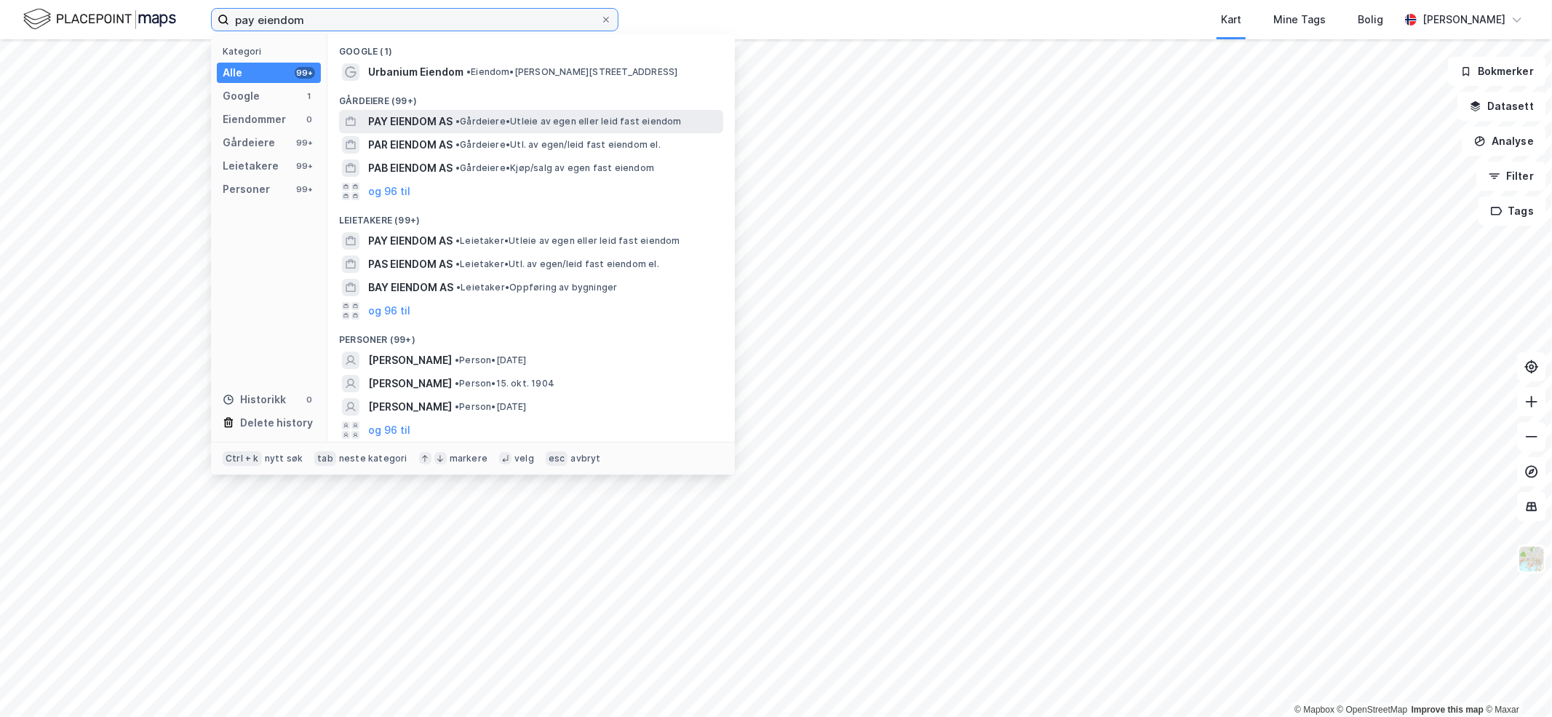
type input "pay eiendom"
click at [420, 122] on span "PAY EIENDOM AS" at bounding box center [410, 121] width 84 height 17
